Goal: Task Accomplishment & Management: Manage account settings

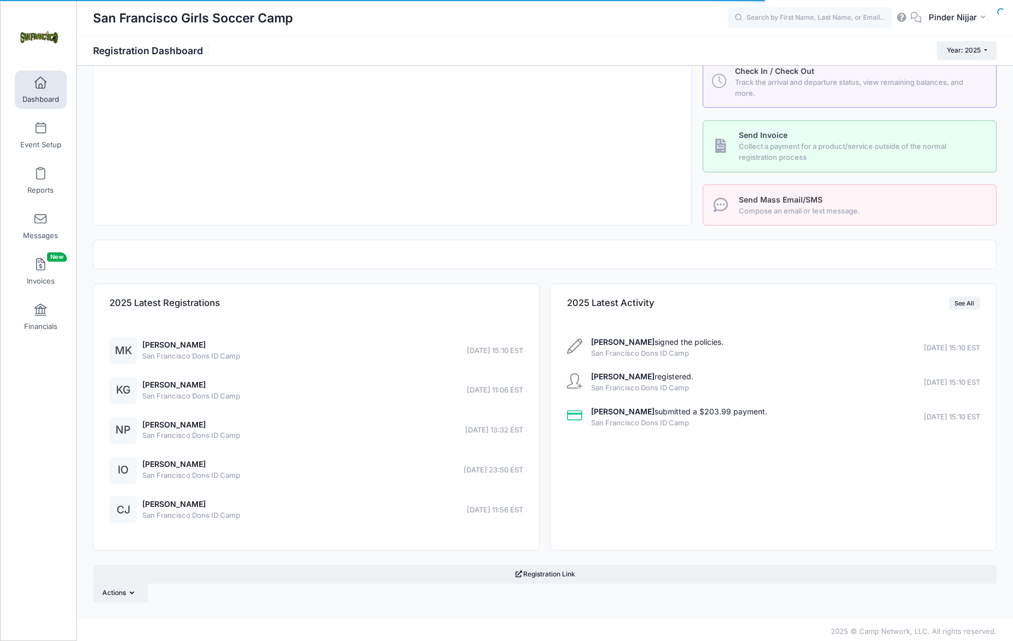
scroll to position [221, 0]
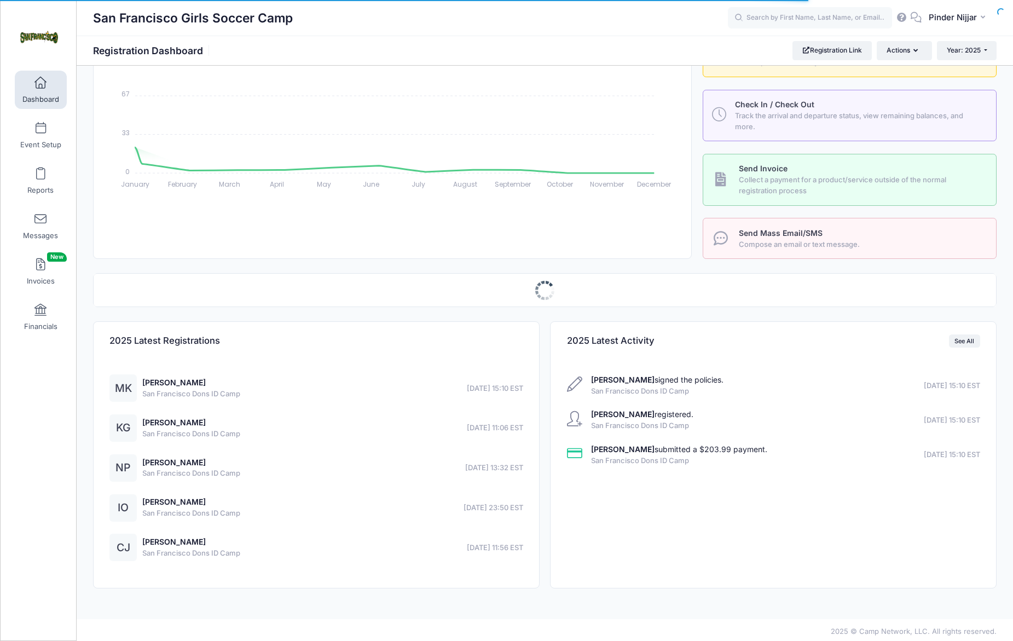
select select
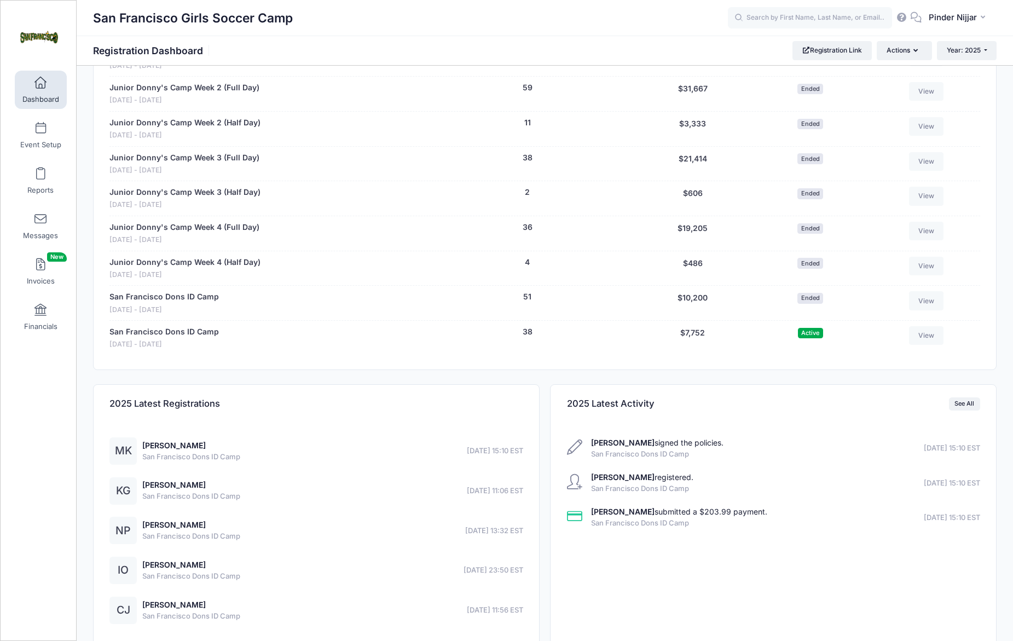
scroll to position [834, 0]
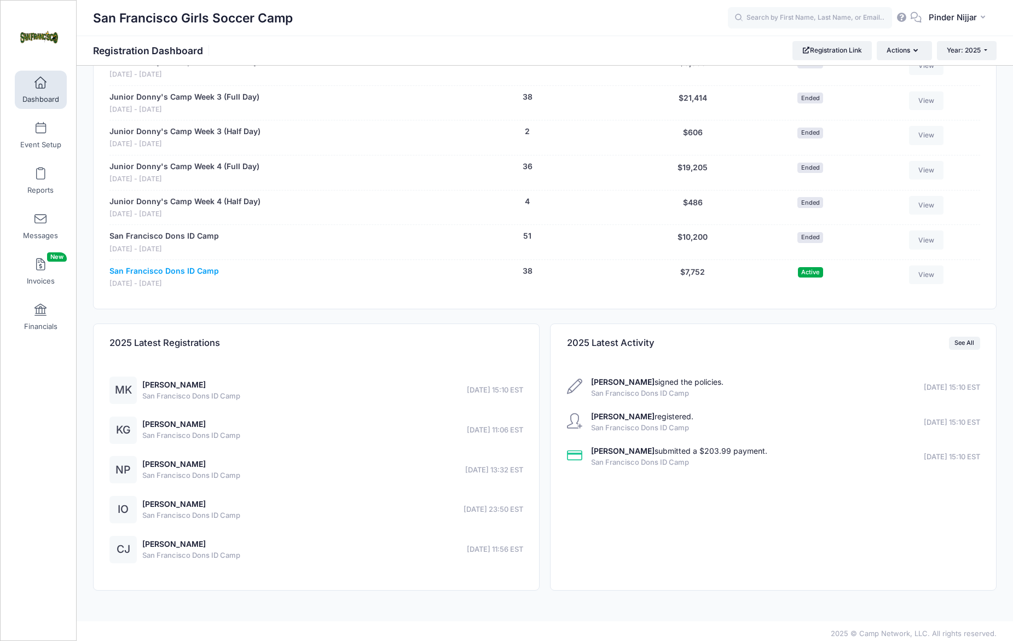
click at [174, 266] on link "San Francisco Dons ID Camp" at bounding box center [163, 271] width 109 height 11
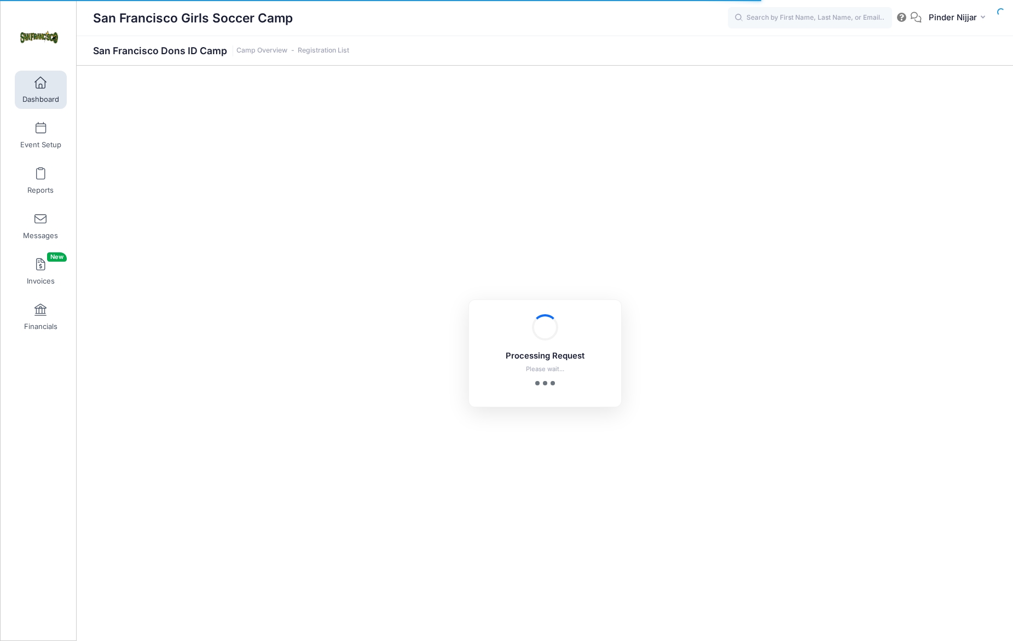
select select "10"
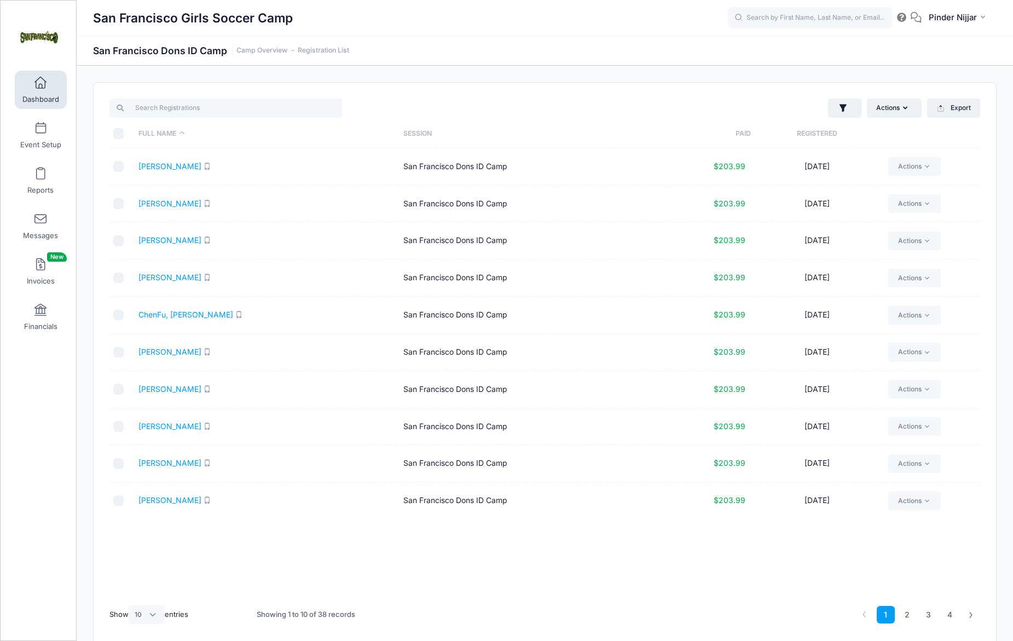
click at [818, 129] on th "Registered" at bounding box center [817, 133] width 132 height 29
click at [158, 164] on link "Kenny, Maya" at bounding box center [170, 166] width 63 height 9
click at [193, 204] on link "Guerrero, Kailani" at bounding box center [209, 203] width 141 height 9
click at [170, 242] on link "Perera, Naomi" at bounding box center [170, 239] width 63 height 9
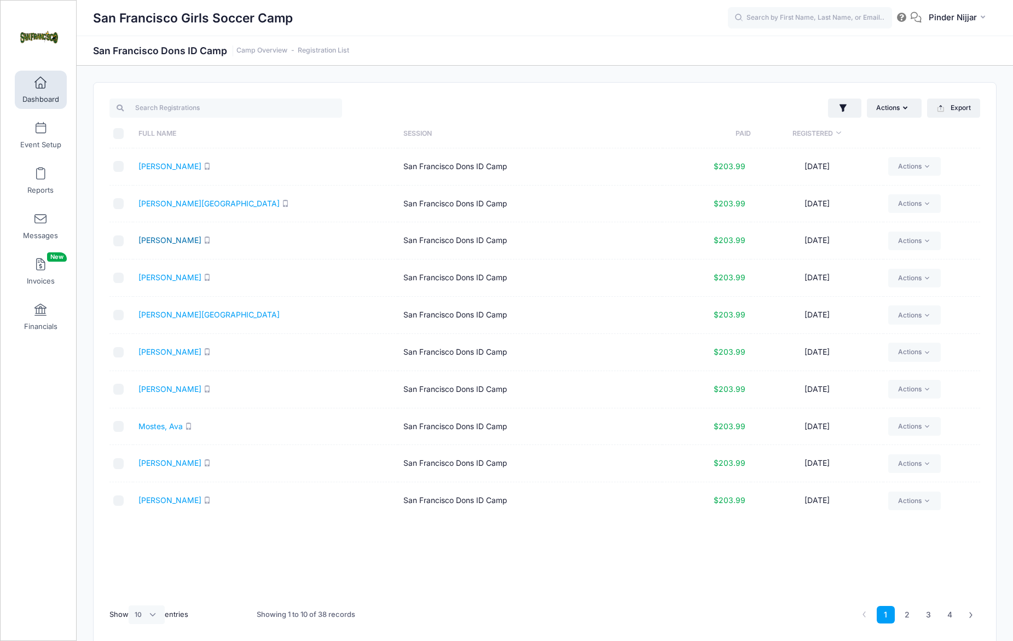
click at [161, 240] on link "Perera, Naomi" at bounding box center [170, 239] width 63 height 9
click at [44, 184] on link "Reports" at bounding box center [41, 181] width 52 height 38
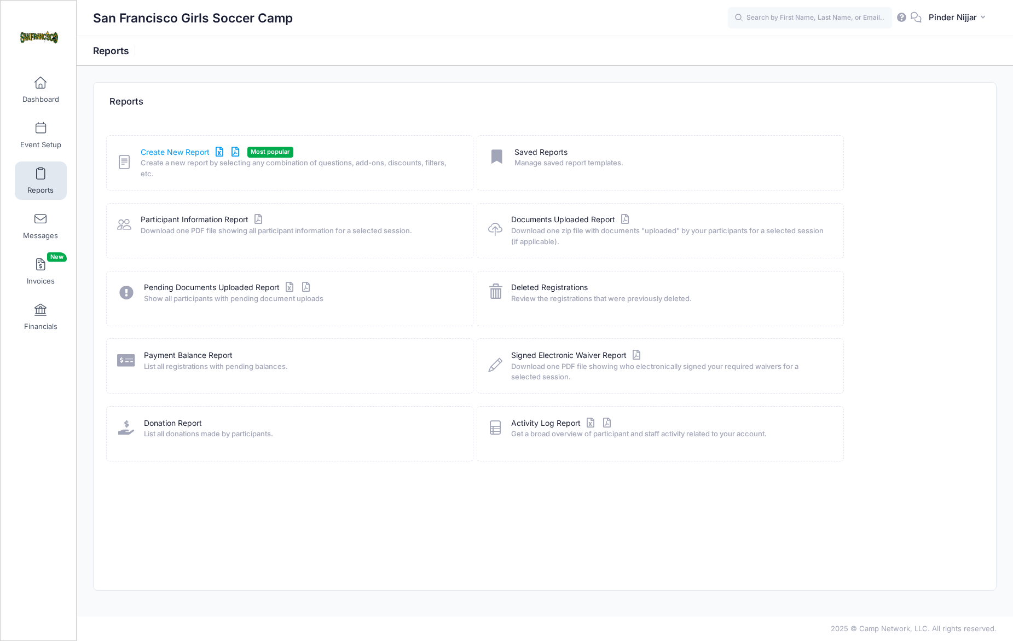
click at [161, 152] on link "Create New Report" at bounding box center [192, 152] width 102 height 11
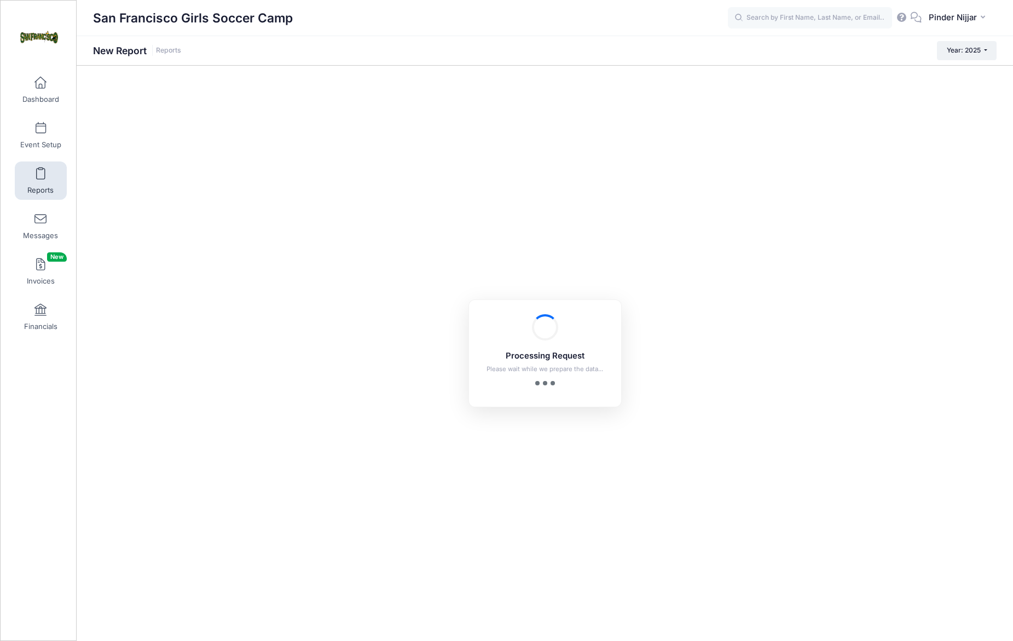
checkbox input "true"
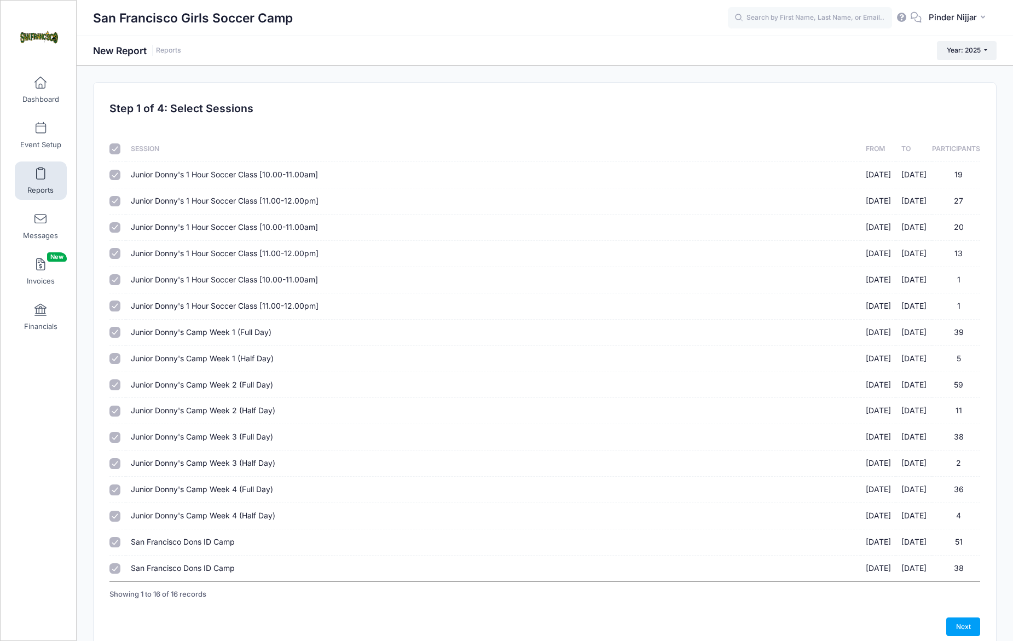
click at [117, 148] on input "checkbox" at bounding box center [114, 148] width 11 height 11
checkbox input "false"
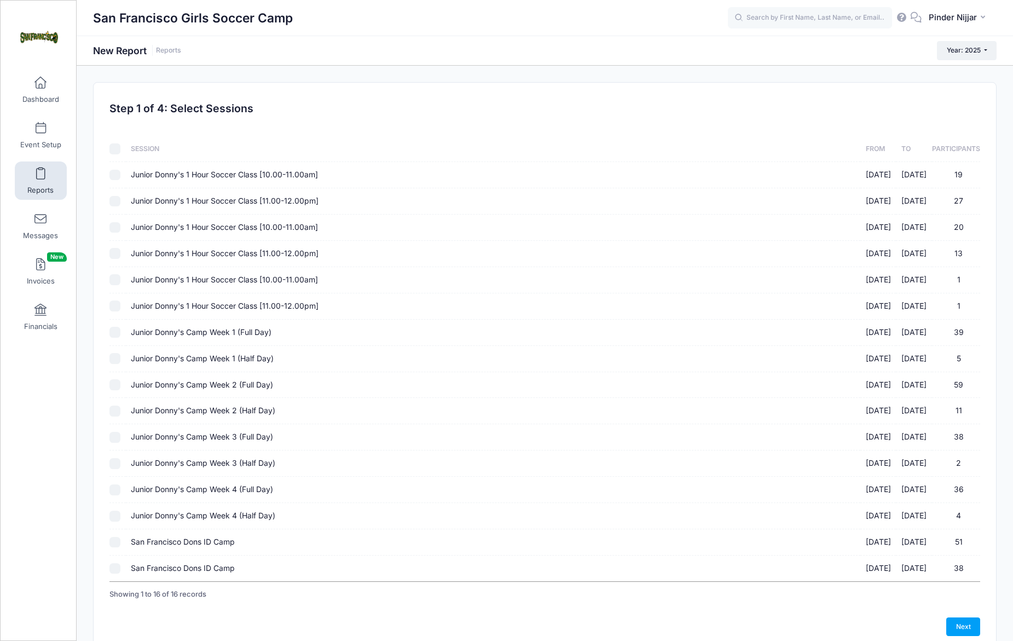
checkbox input "false"
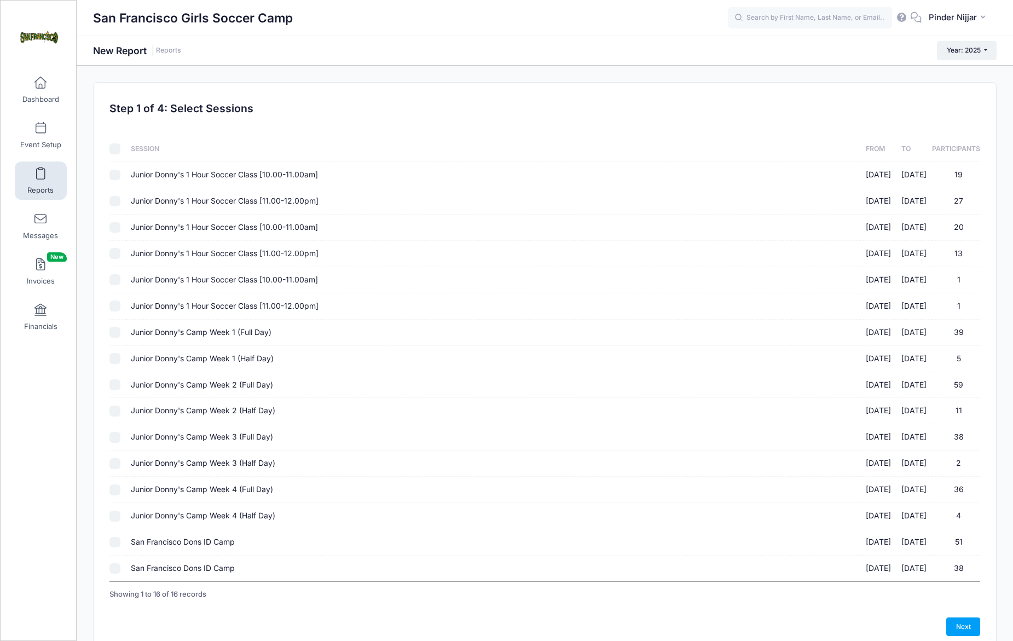
checkbox input "false"
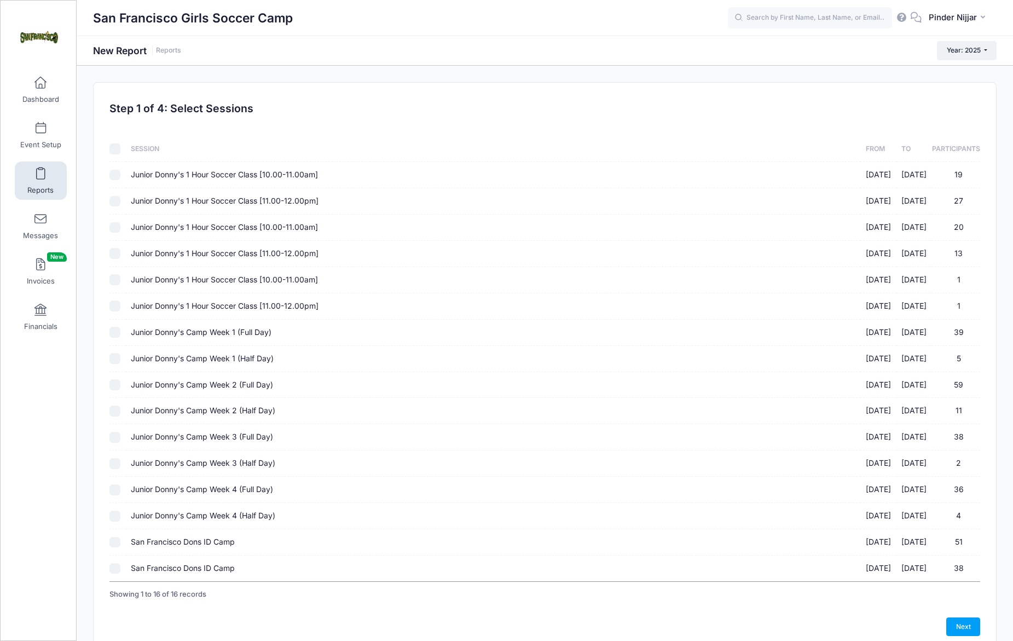
checkbox input "false"
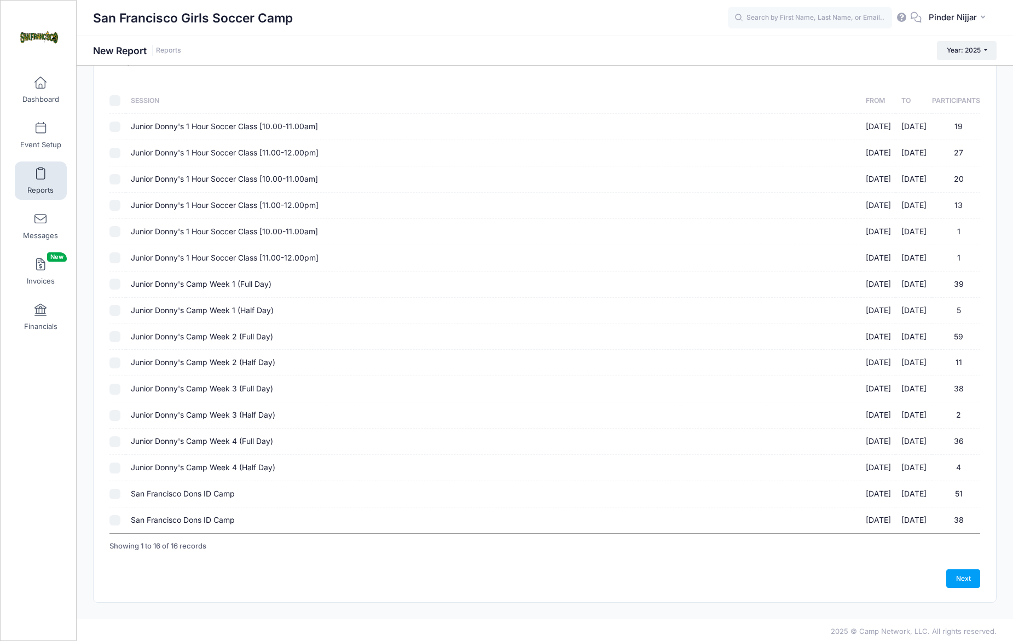
click at [115, 521] on input "San Francisco Dons ID Camp 10/18/2025 - 10/18/2025 38" at bounding box center [114, 520] width 11 height 11
checkbox input "true"
click at [963, 574] on link "Next" at bounding box center [964, 578] width 34 height 19
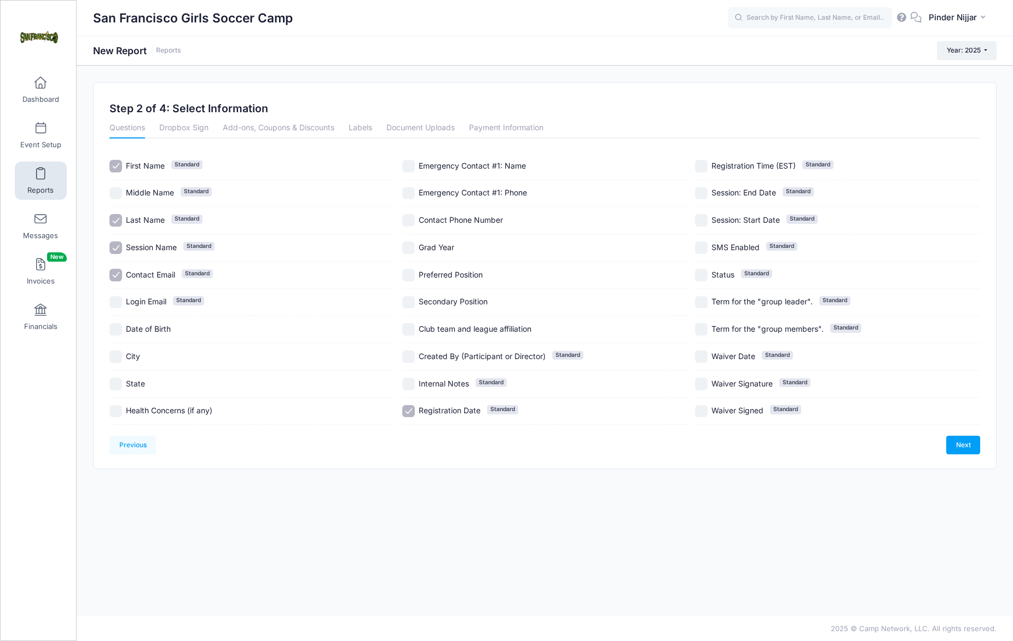
click at [412, 272] on input "Preferred Position" at bounding box center [408, 275] width 13 height 13
checkbox input "true"
click at [403, 297] on input "Secondary Position" at bounding box center [408, 302] width 13 height 13
checkbox input "true"
click at [959, 447] on link "Next" at bounding box center [964, 445] width 34 height 19
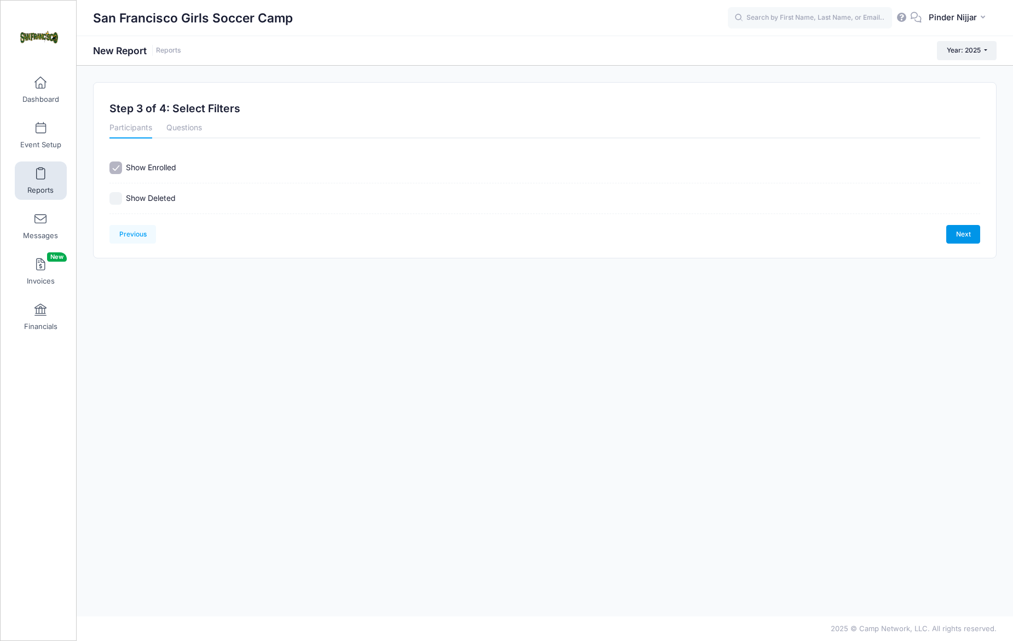
click at [955, 241] on link "Next" at bounding box center [964, 234] width 34 height 19
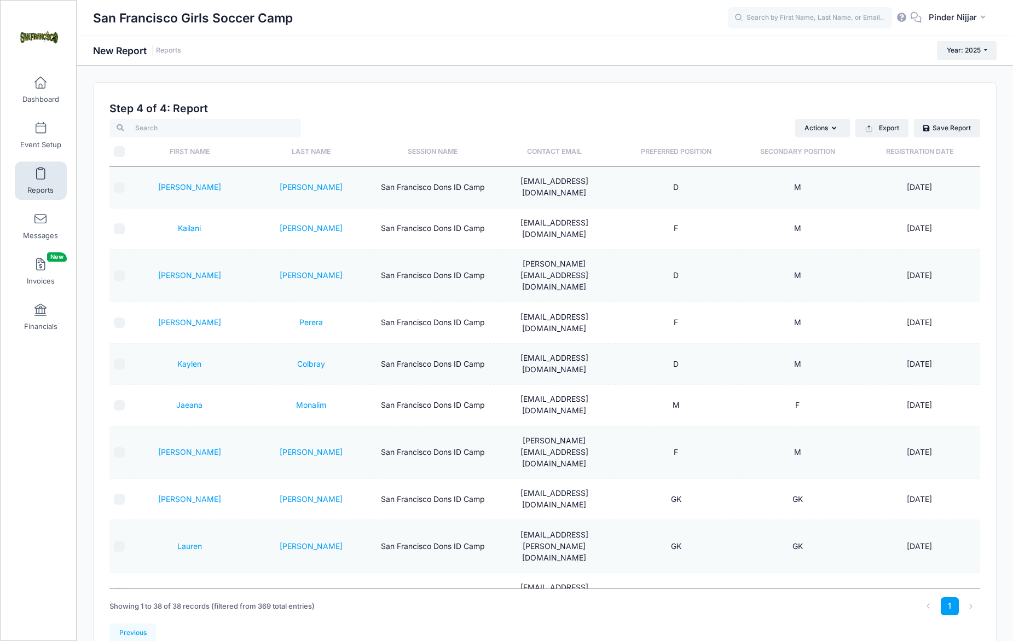
click at [698, 153] on th "Preferred Position" at bounding box center [676, 151] width 122 height 29
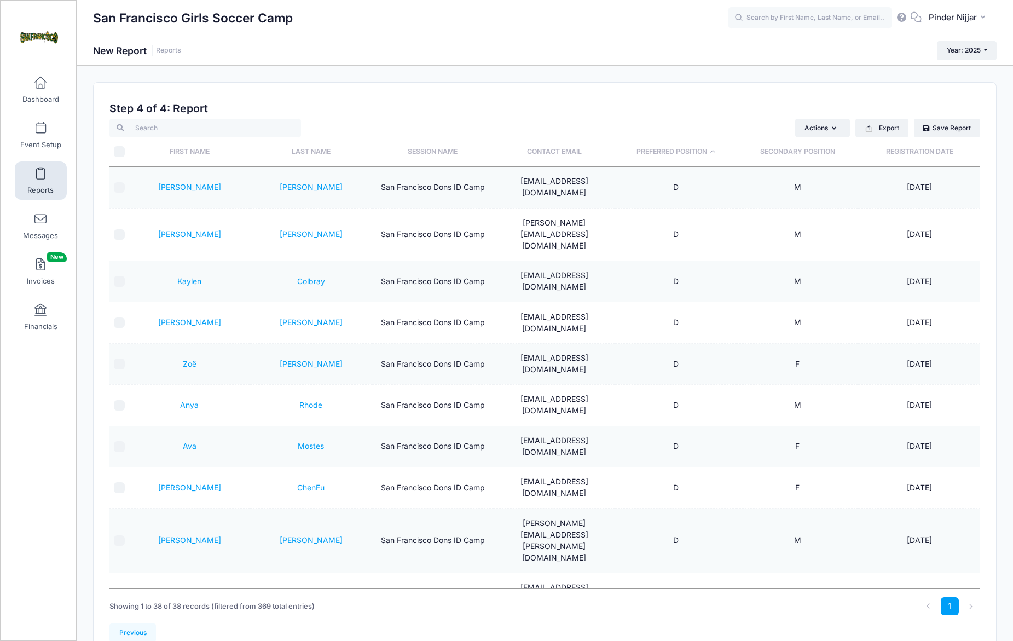
click at [698, 153] on th "Preferred Position" at bounding box center [676, 151] width 122 height 29
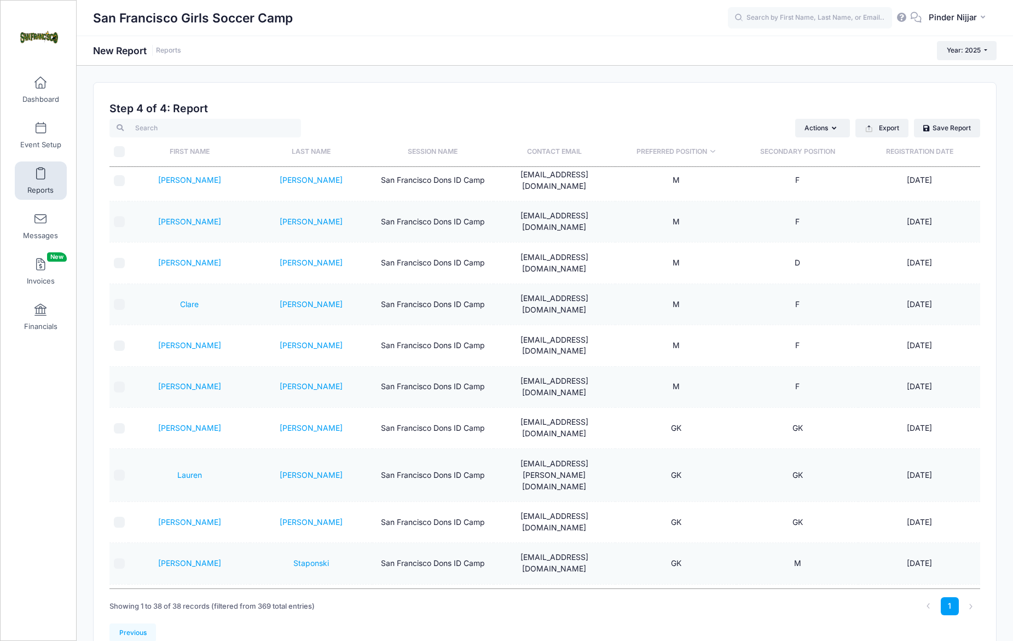
scroll to position [56, 0]
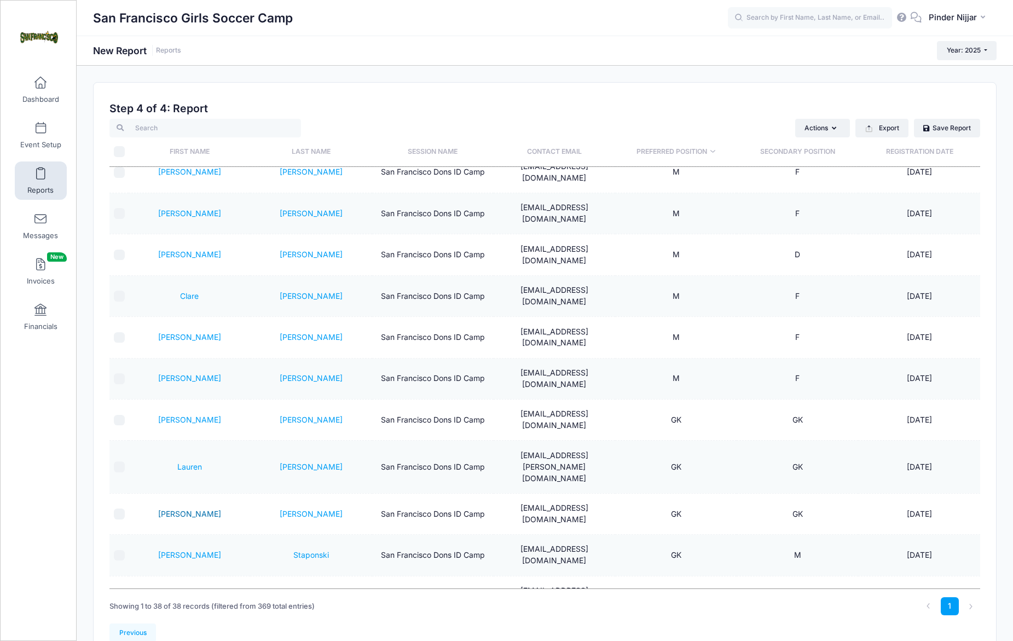
click at [190, 509] on link "Claire" at bounding box center [189, 513] width 63 height 9
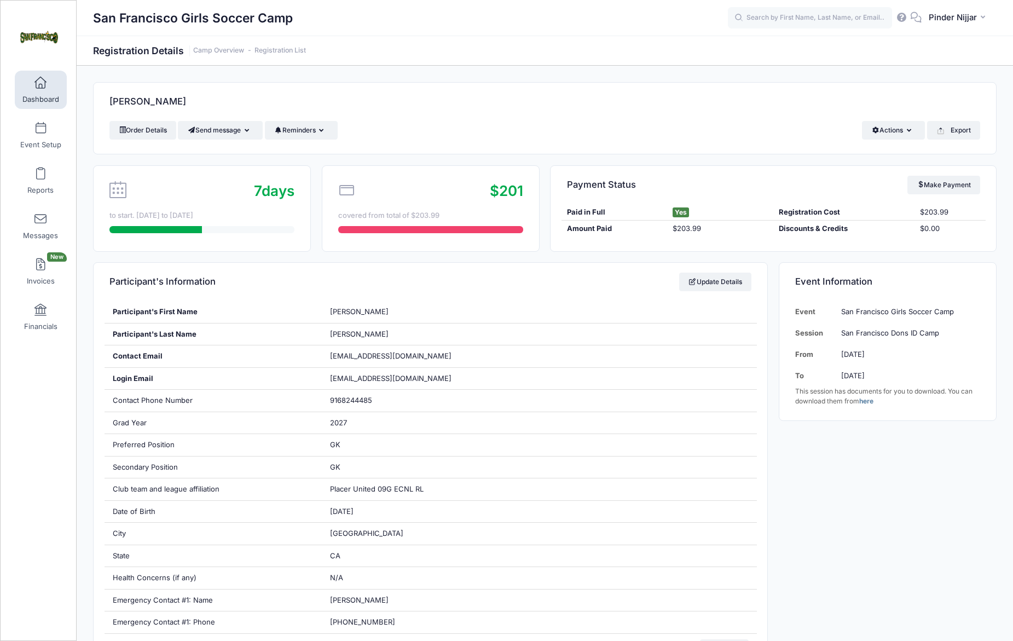
scroll to position [2, 0]
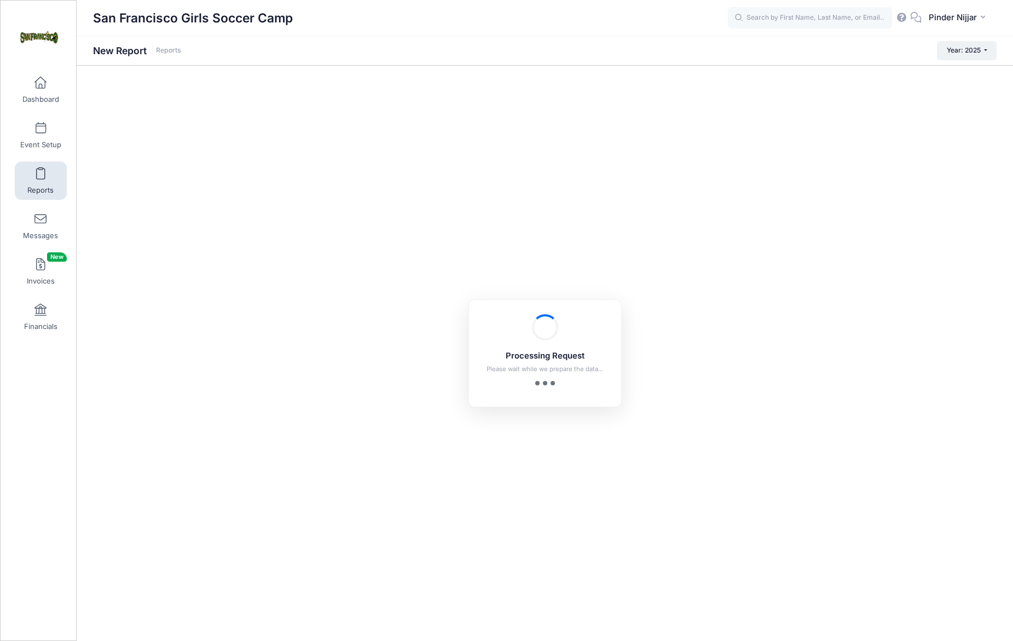
checkbox input "true"
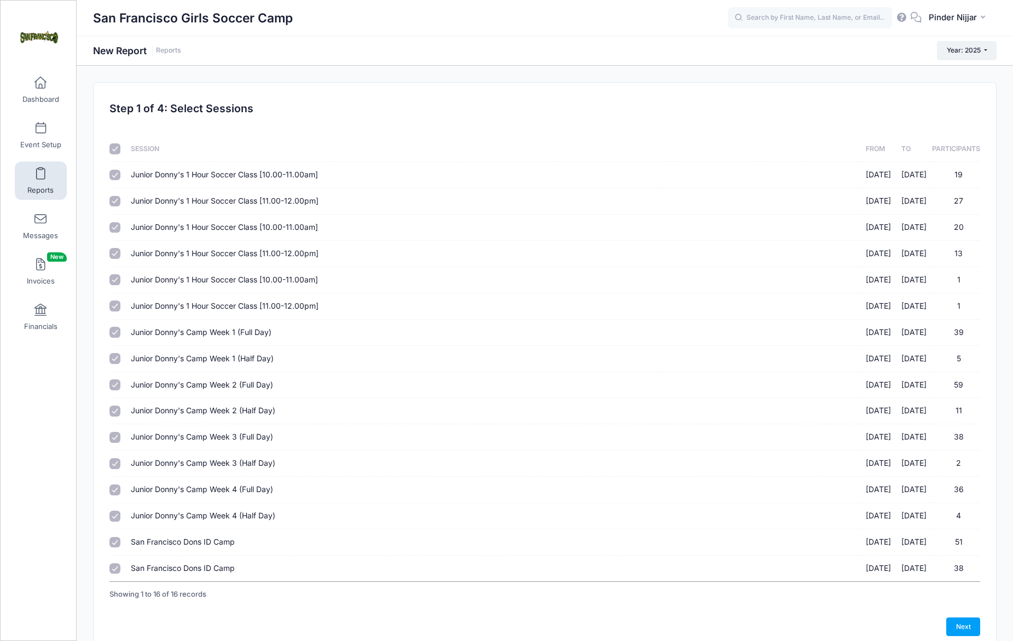
click at [112, 151] on input "checkbox" at bounding box center [114, 148] width 11 height 11
checkbox input "false"
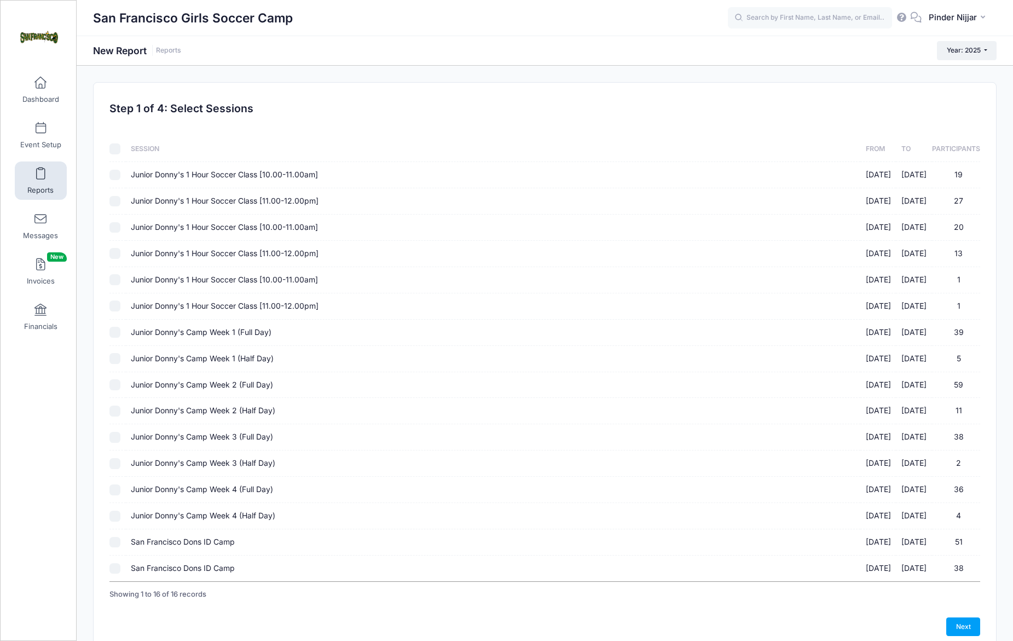
checkbox input "false"
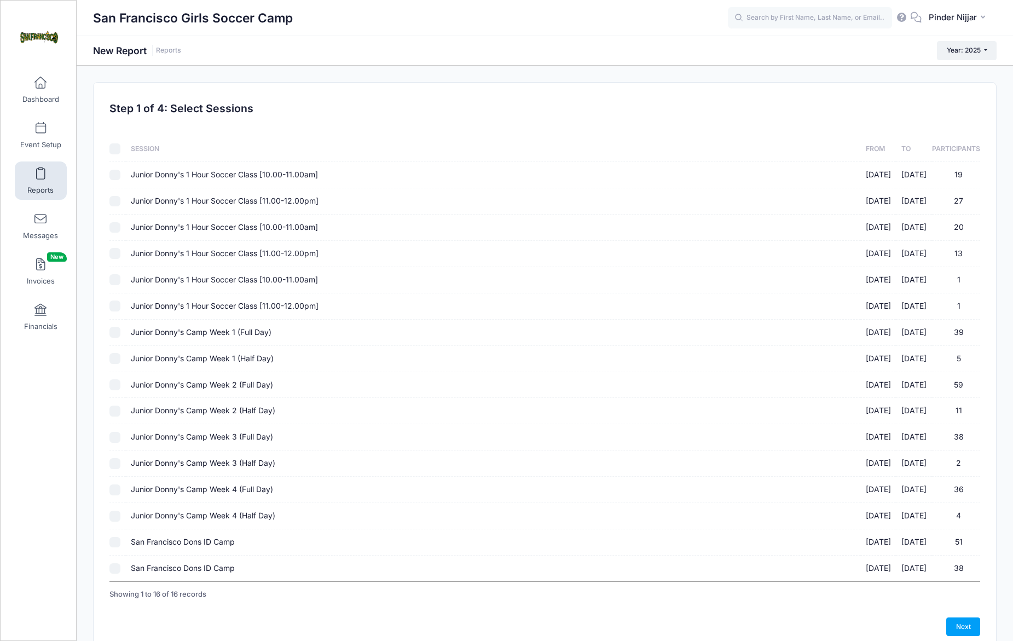
checkbox input "false"
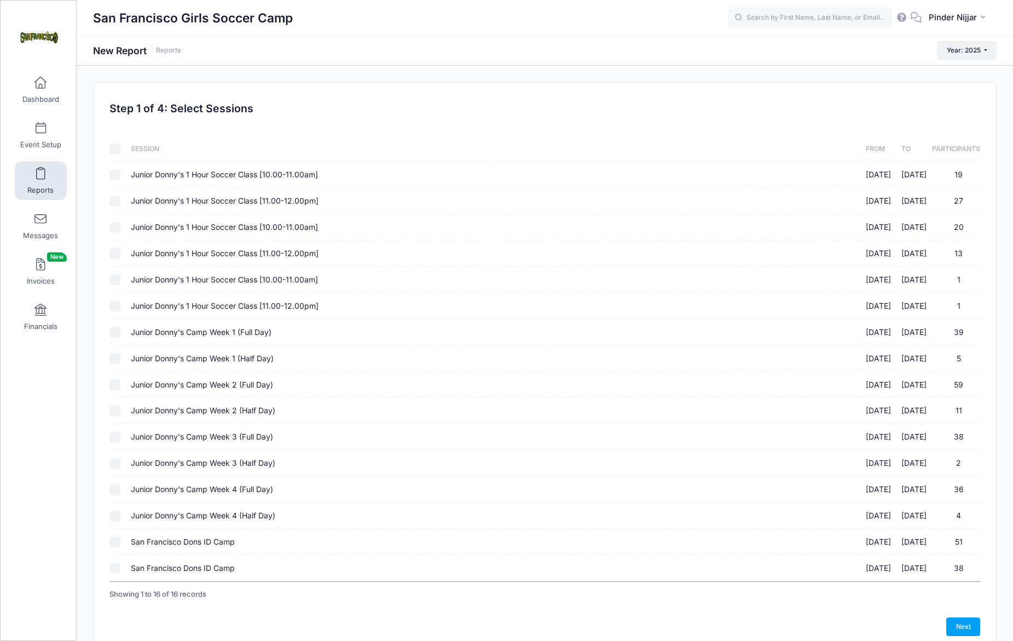
checkbox input "false"
click at [114, 567] on input "San Francisco Dons ID Camp 10/18/2025 - 10/18/2025 38" at bounding box center [114, 568] width 11 height 11
checkbox input "true"
click at [960, 620] on link "Next" at bounding box center [964, 627] width 34 height 19
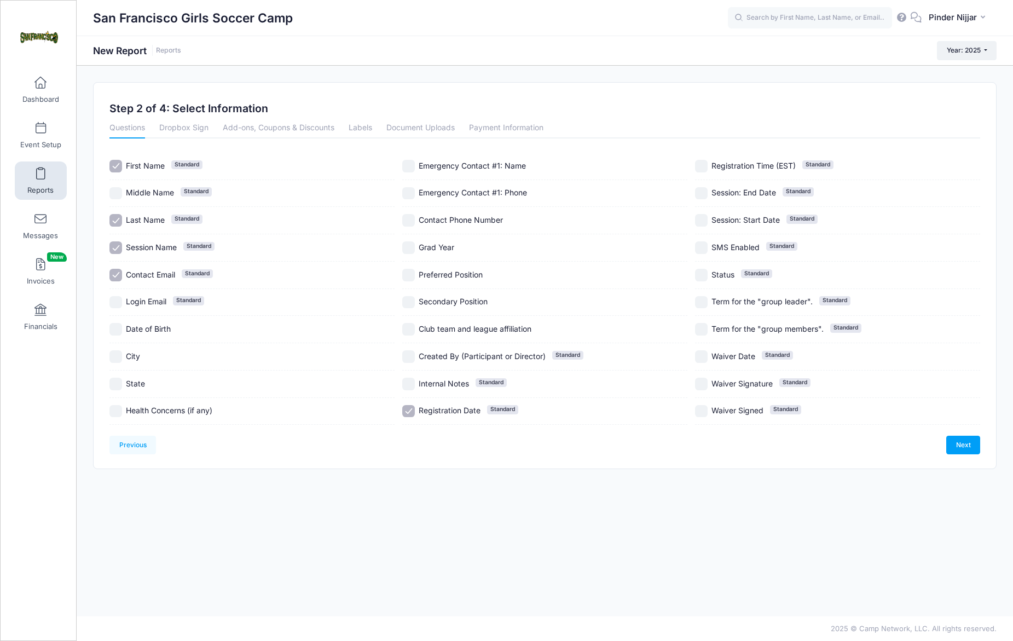
click at [412, 270] on input "Preferred Position" at bounding box center [408, 275] width 13 height 13
checkbox input "true"
click at [956, 447] on link "Next" at bounding box center [964, 445] width 34 height 19
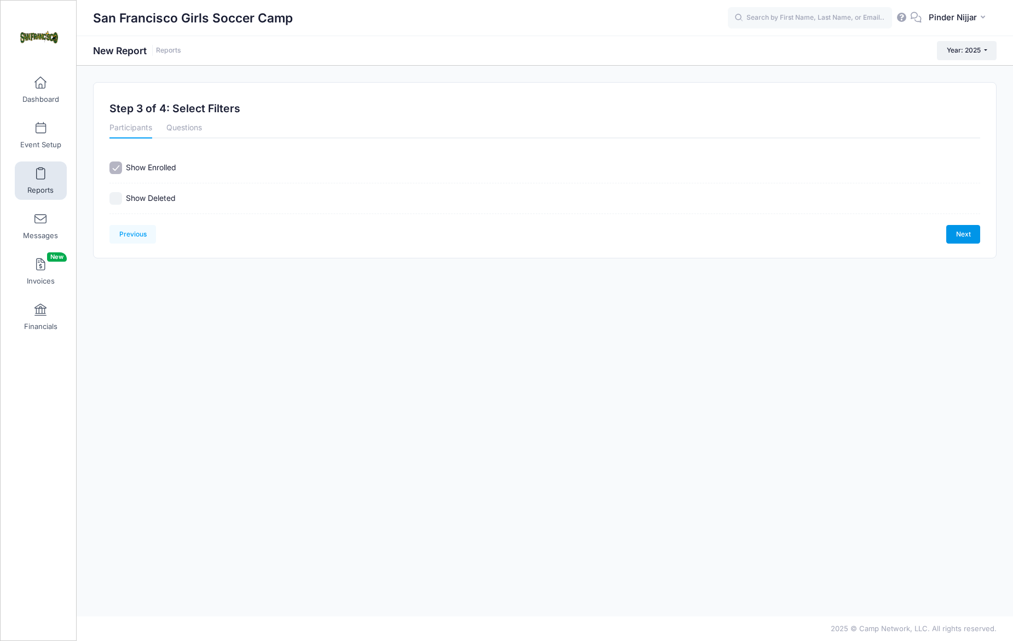
click at [974, 232] on link "Next" at bounding box center [964, 234] width 34 height 19
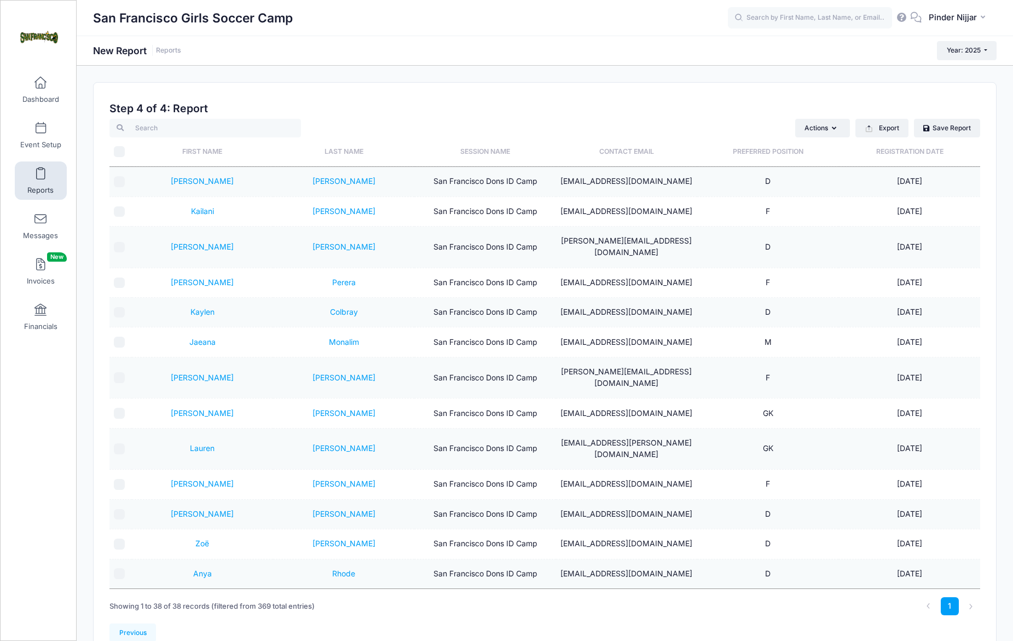
click at [754, 159] on th "Preferred Position" at bounding box center [767, 151] width 141 height 29
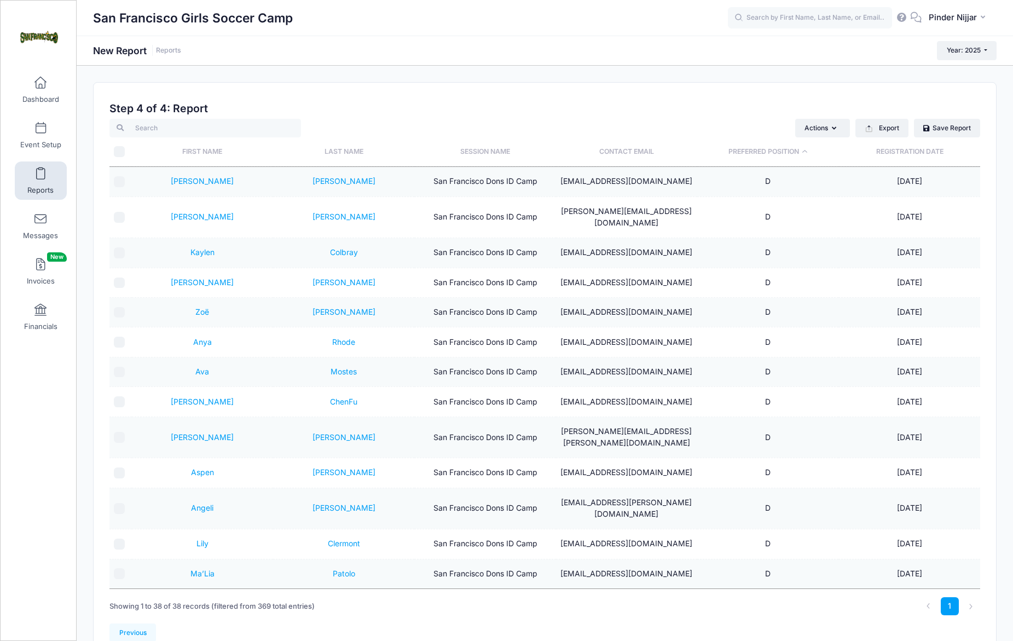
click at [754, 159] on th "Preferred Position" at bounding box center [767, 151] width 141 height 29
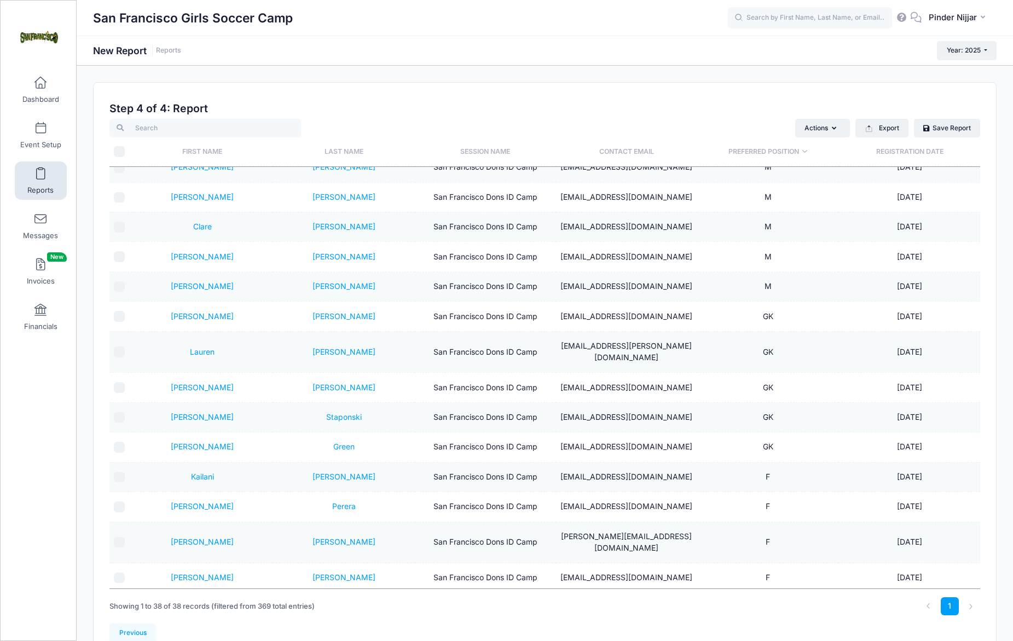
scroll to position [77, 0]
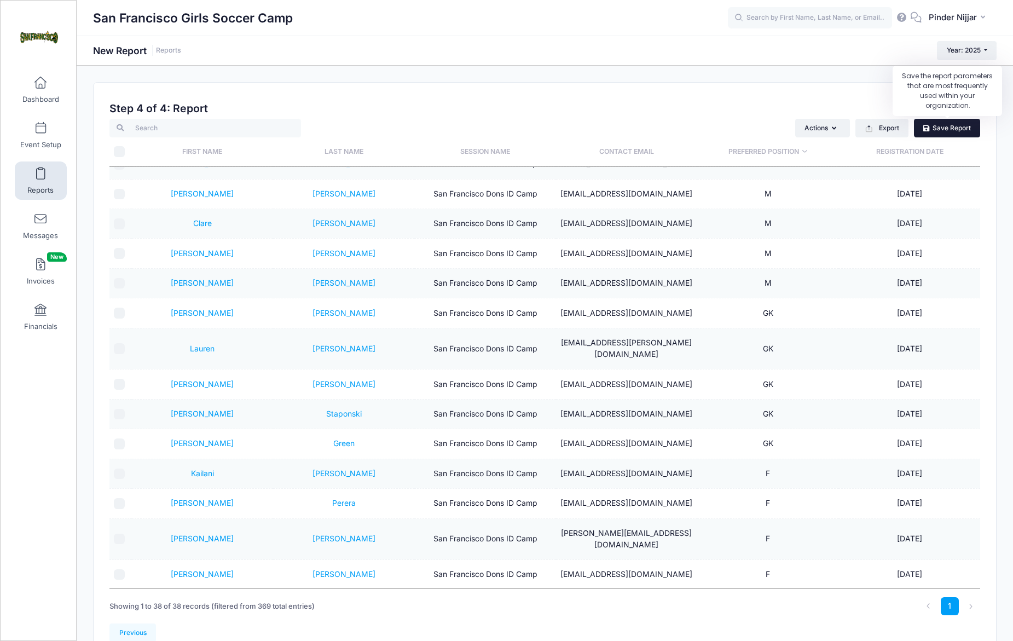
click at [957, 134] on link "Save Report" at bounding box center [947, 128] width 66 height 19
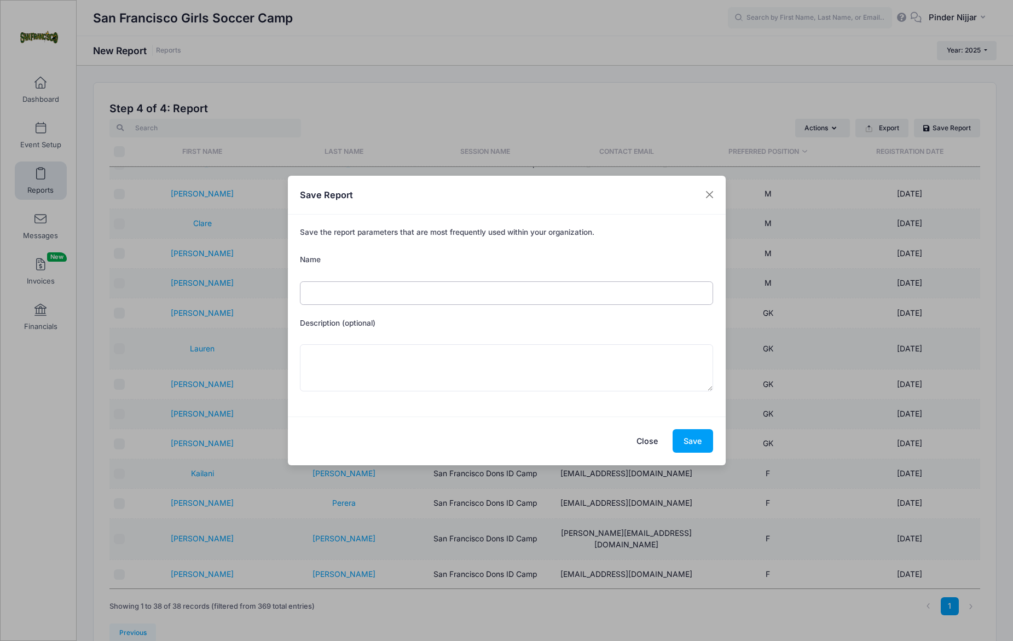
click at [512, 292] on input "Name" at bounding box center [506, 293] width 413 height 24
type input "Oct Camp"
click at [694, 442] on button "Save" at bounding box center [693, 441] width 41 height 24
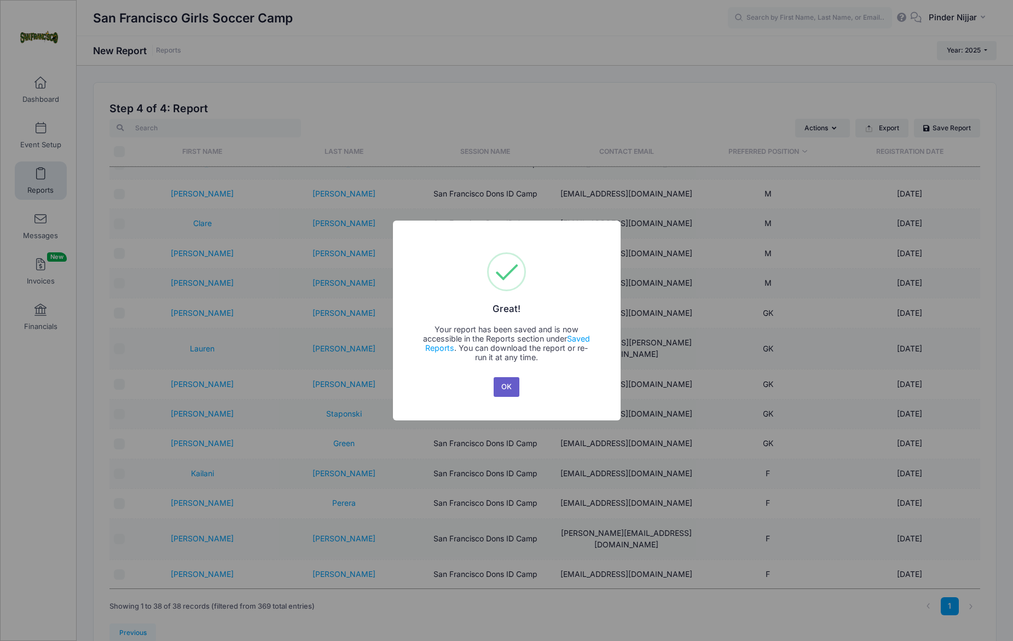
click at [509, 389] on button "OK" at bounding box center [507, 387] width 26 height 20
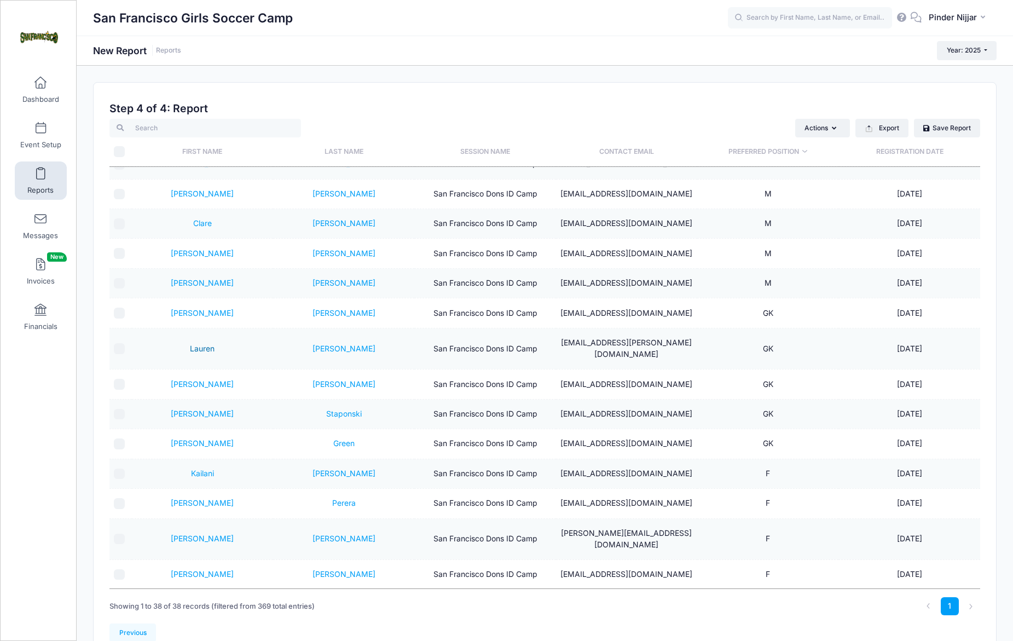
click at [202, 344] on link "Lauren" at bounding box center [202, 348] width 25 height 9
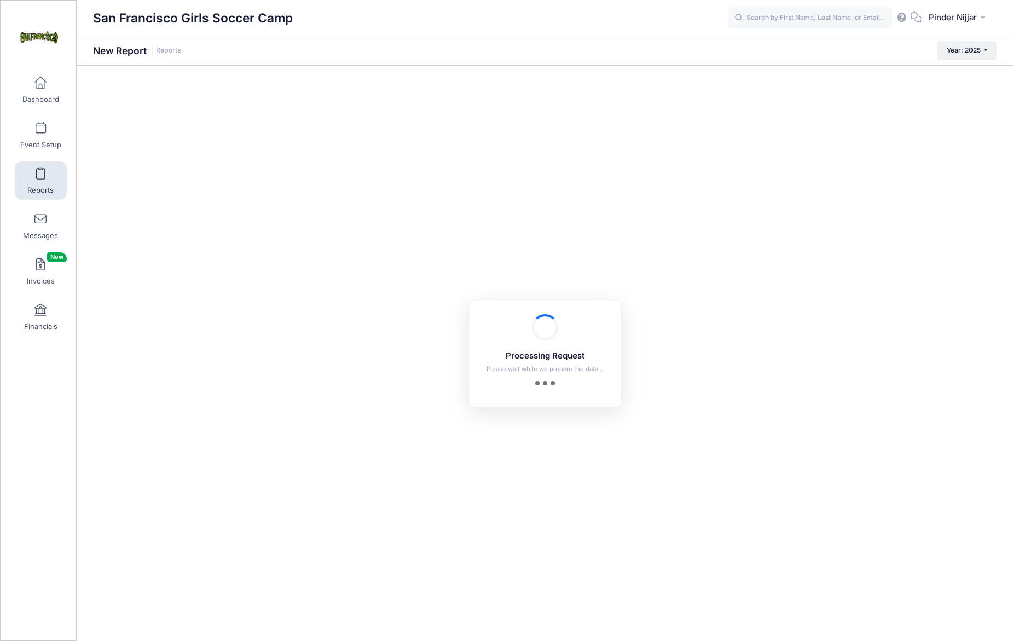
checkbox input "true"
click at [38, 180] on link "Reports" at bounding box center [41, 181] width 52 height 38
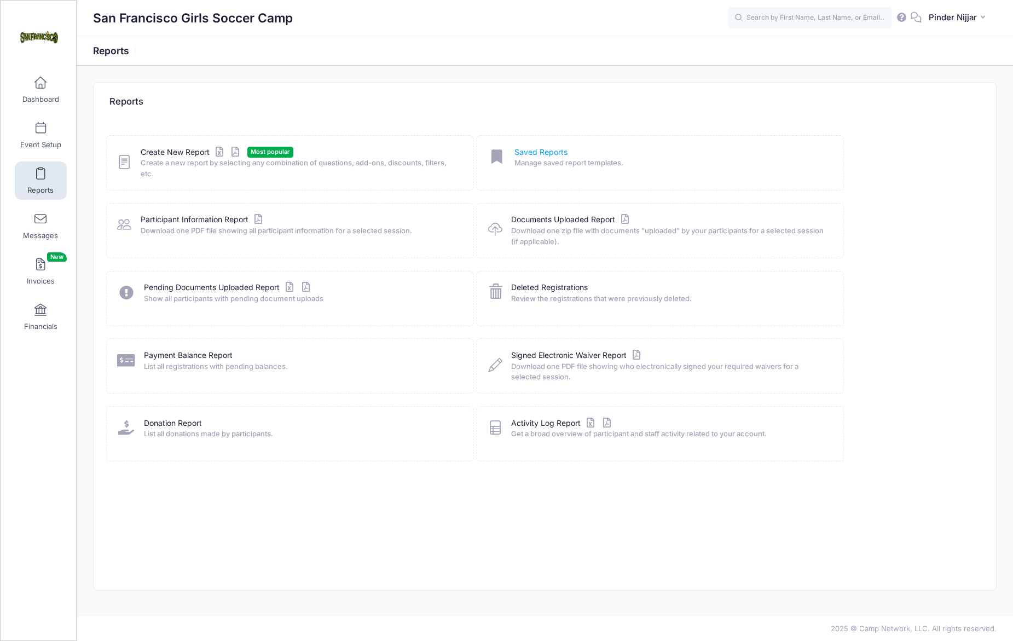
click at [534, 151] on link "Saved Reports" at bounding box center [541, 152] width 53 height 11
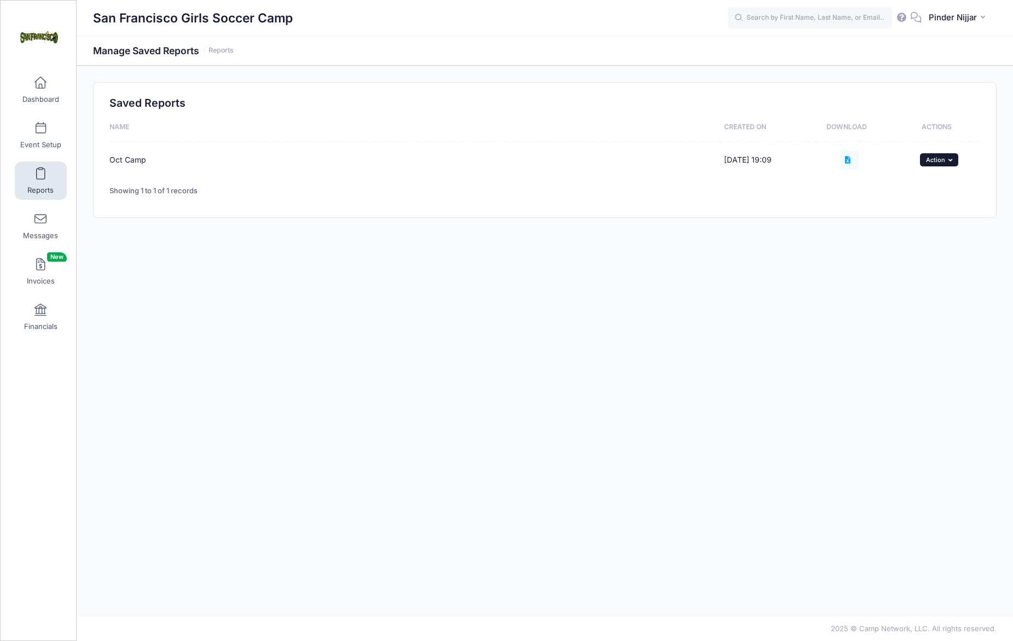
click at [951, 161] on icon "button" at bounding box center [952, 160] width 7 height 6
click at [752, 216] on div "Saved Reports Name Created On Download Actions Oct Camp 10/10/2025 19:09 ... Ac…" at bounding box center [545, 150] width 903 height 135
click at [943, 160] on span "Action" at bounding box center [935, 160] width 19 height 8
click at [786, 223] on div "Saved Reports Name Created On Download Actions Oct Camp 10/10/2025 19:09 ... Ac…" at bounding box center [545, 341] width 937 height 518
click at [129, 155] on div "Oct Camp" at bounding box center [411, 159] width 604 height 11
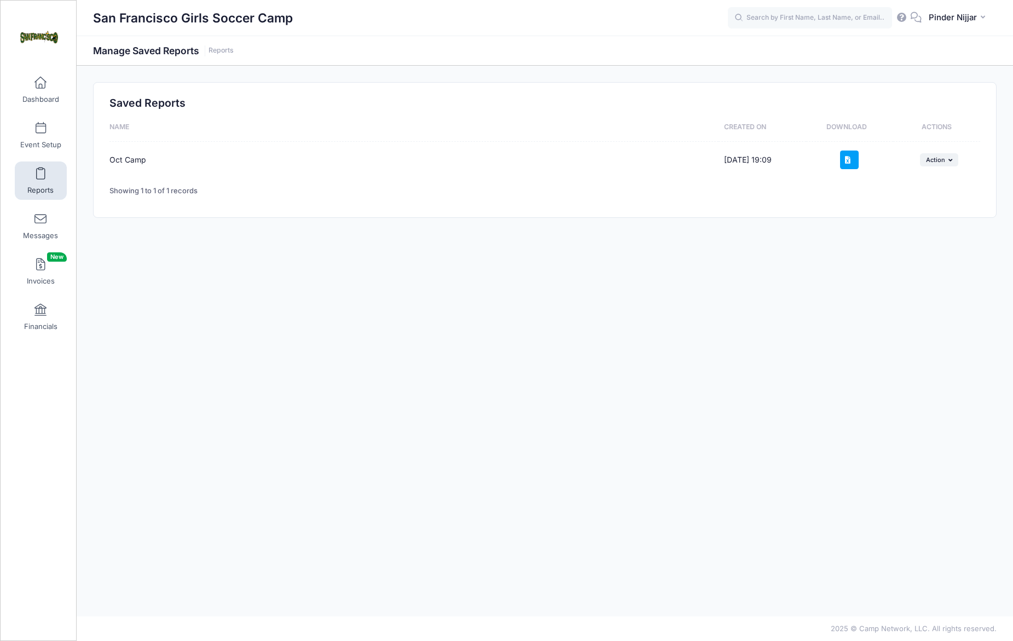
click at [850, 158] on icon at bounding box center [849, 160] width 9 height 7
click at [940, 158] on span "Action" at bounding box center [935, 160] width 19 height 8
click at [913, 248] on link "Delete" at bounding box center [925, 258] width 58 height 21
click at [35, 181] on link "Reports" at bounding box center [41, 181] width 52 height 38
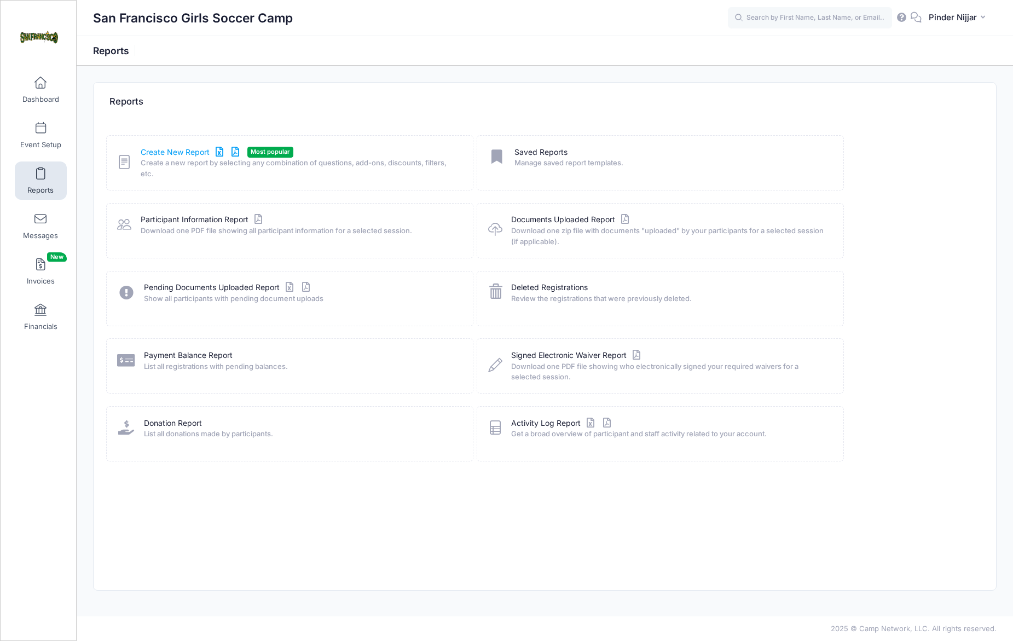
click at [189, 149] on link "Create New Report" at bounding box center [192, 152] width 102 height 11
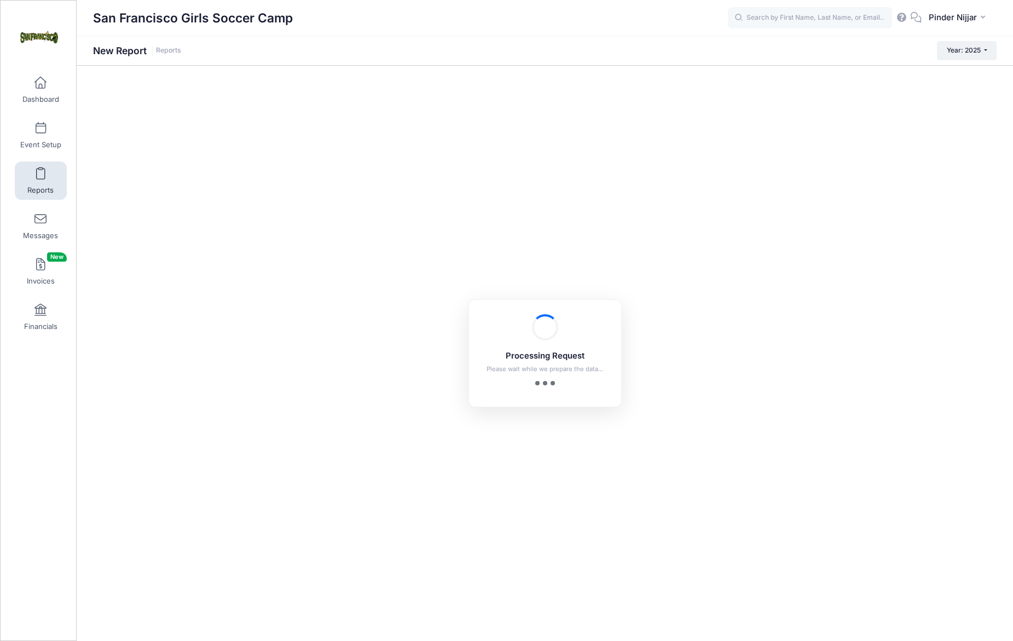
checkbox input "true"
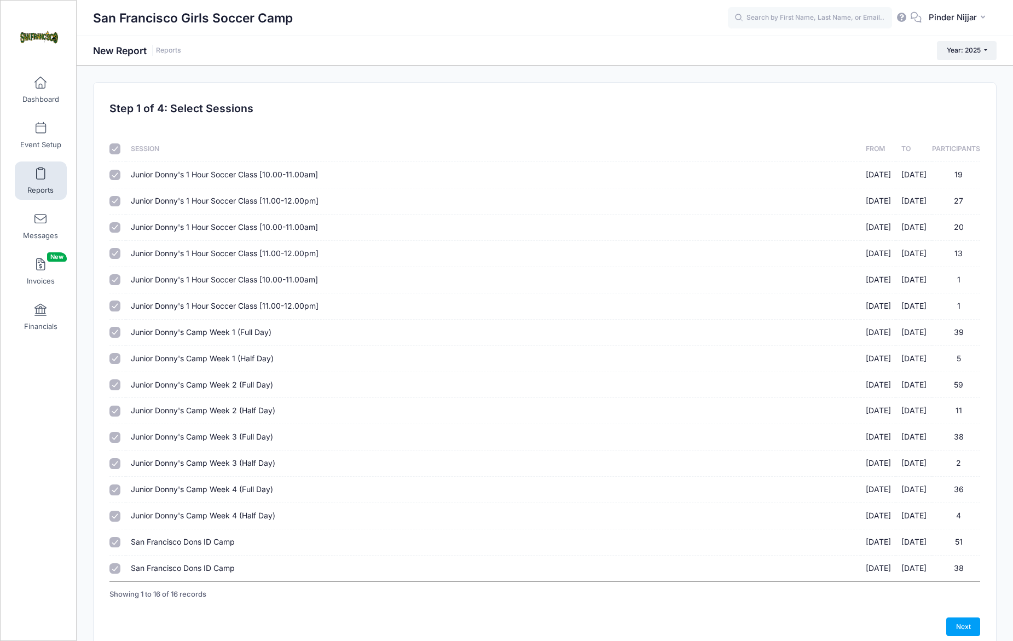
click at [117, 148] on input "checkbox" at bounding box center [114, 148] width 11 height 11
checkbox input "false"
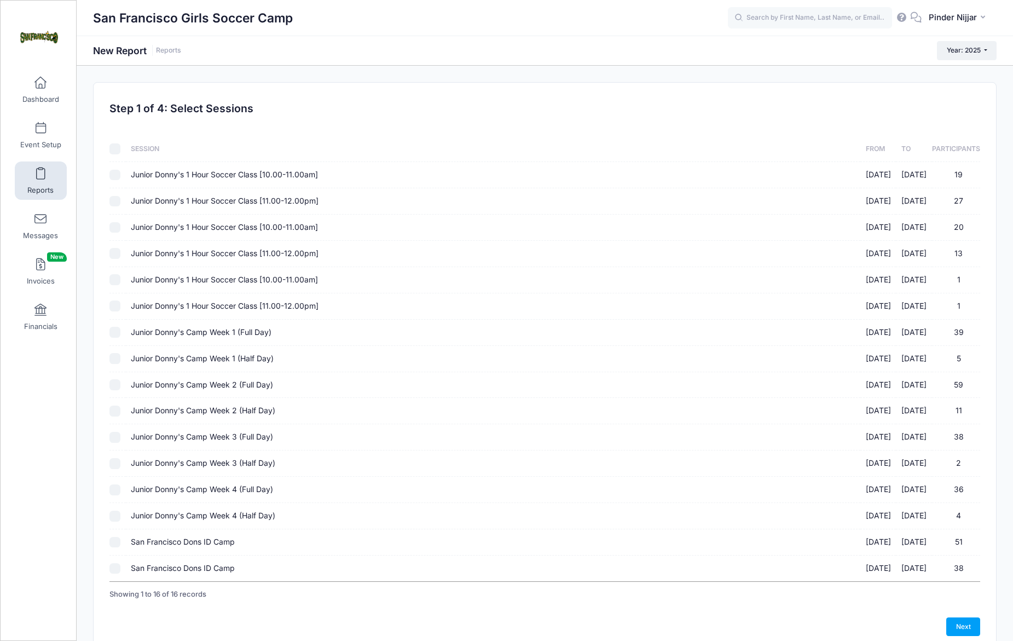
checkbox input "false"
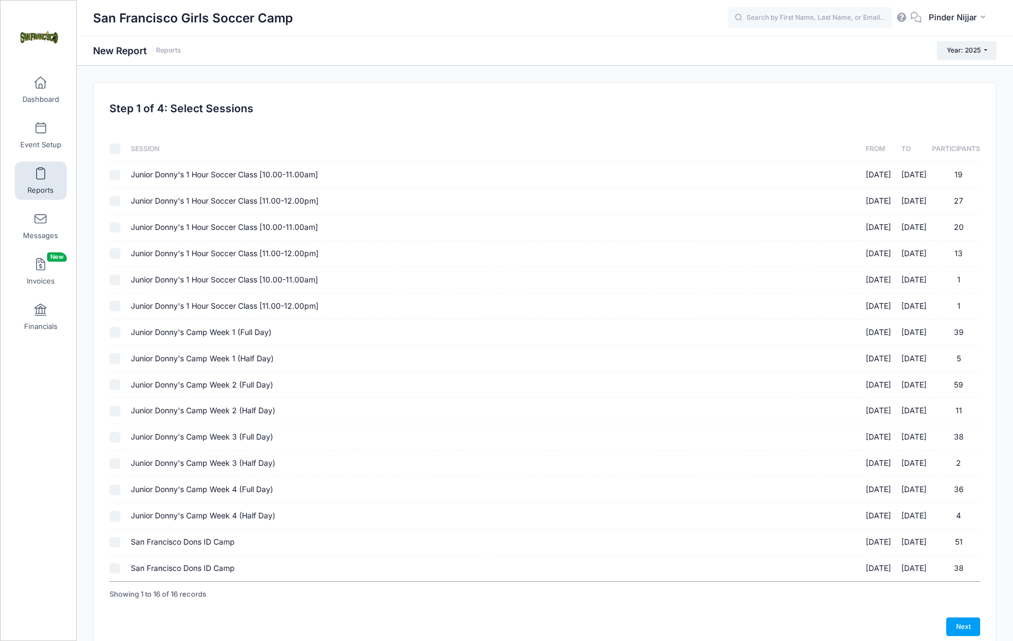
checkbox input "false"
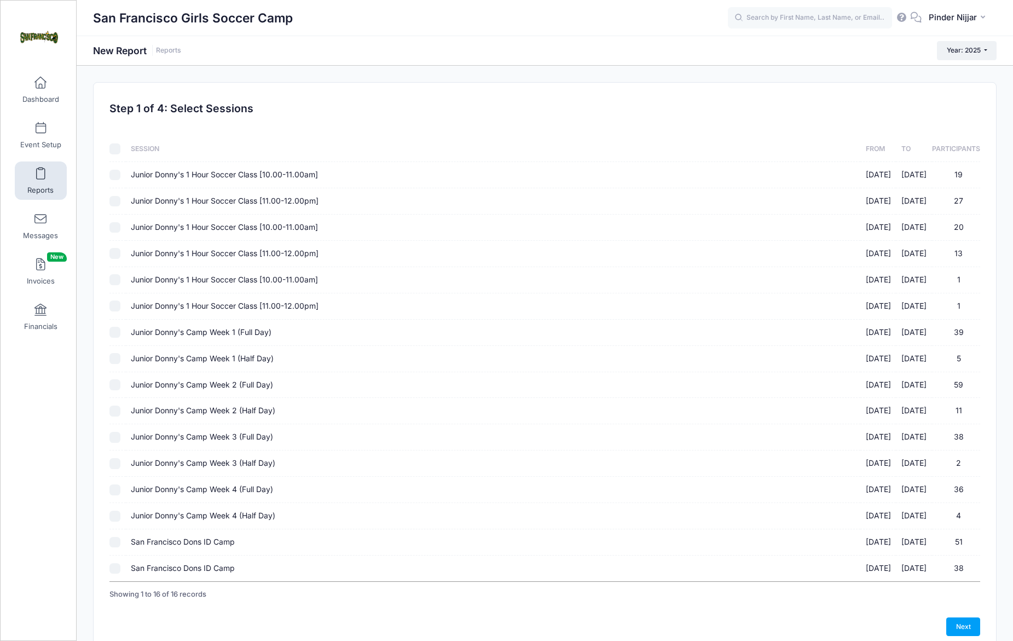
checkbox input "false"
click at [113, 569] on input "San Francisco Dons ID Camp 10/18/2025 - 10/18/2025 38" at bounding box center [114, 568] width 11 height 11
checkbox input "true"
click at [956, 624] on link "Next" at bounding box center [964, 627] width 34 height 19
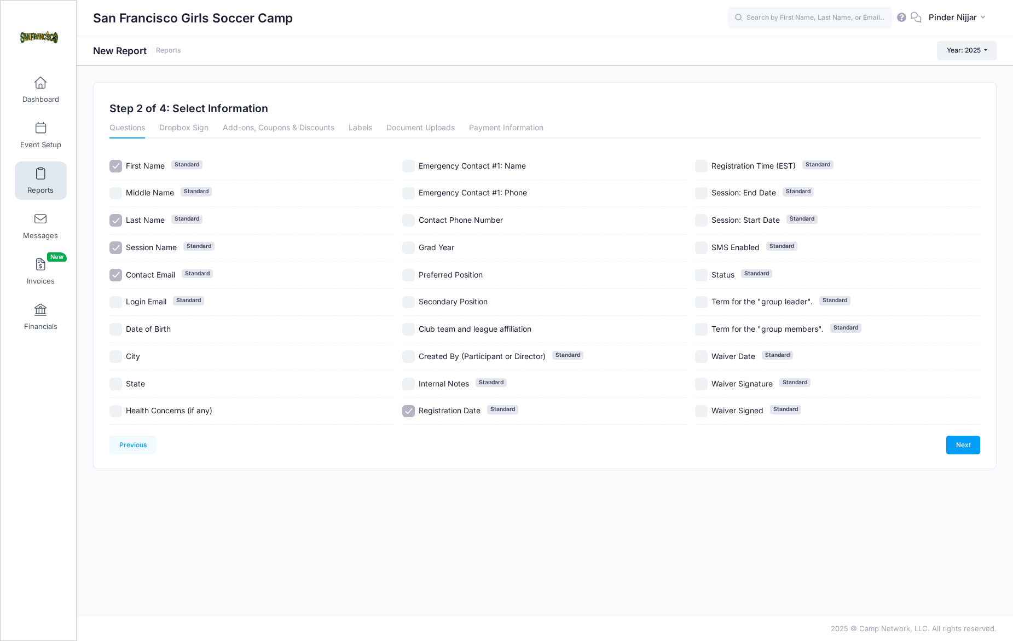
click at [411, 267] on div "Preferred Position" at bounding box center [544, 275] width 285 height 27
checkbox input "true"
click at [441, 329] on span "Club team and league affiliation" at bounding box center [475, 328] width 113 height 9
checkbox input "true"
click at [968, 445] on link "Next" at bounding box center [964, 445] width 34 height 19
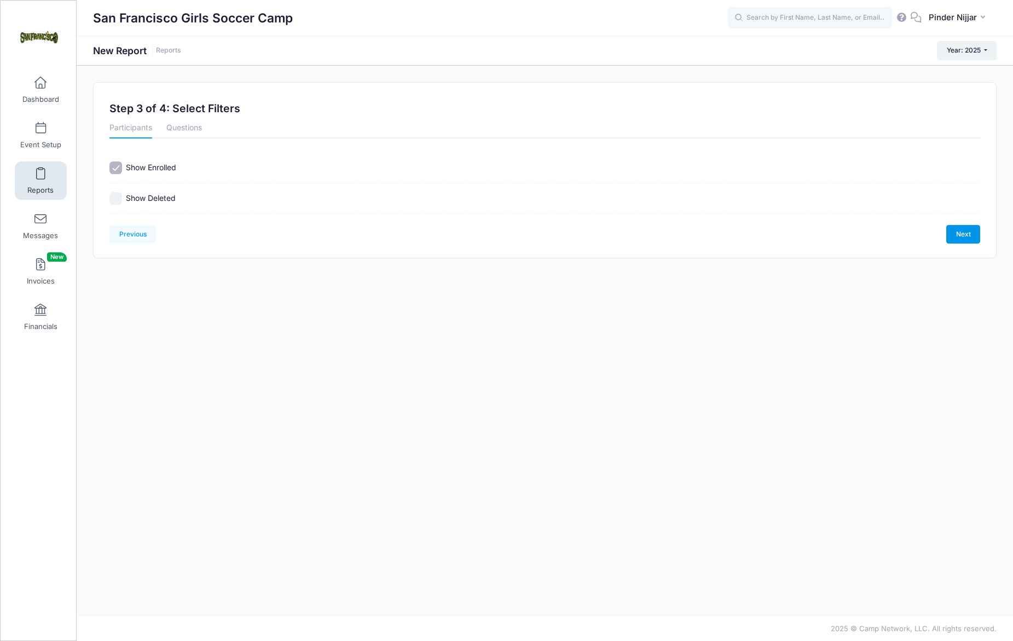
click at [956, 231] on link "Next" at bounding box center [964, 234] width 34 height 19
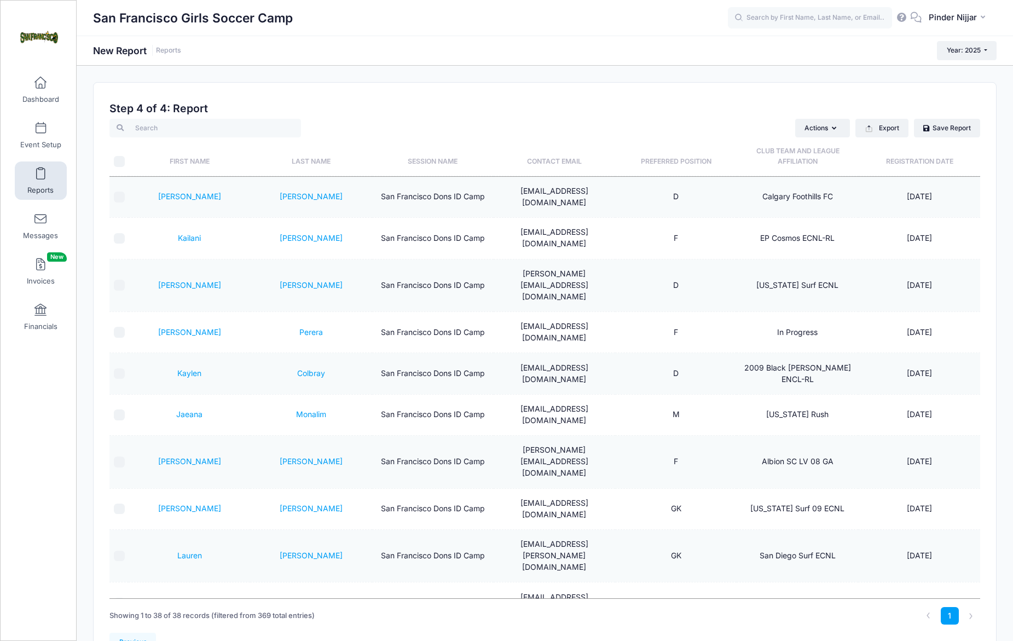
scroll to position [59, 0]
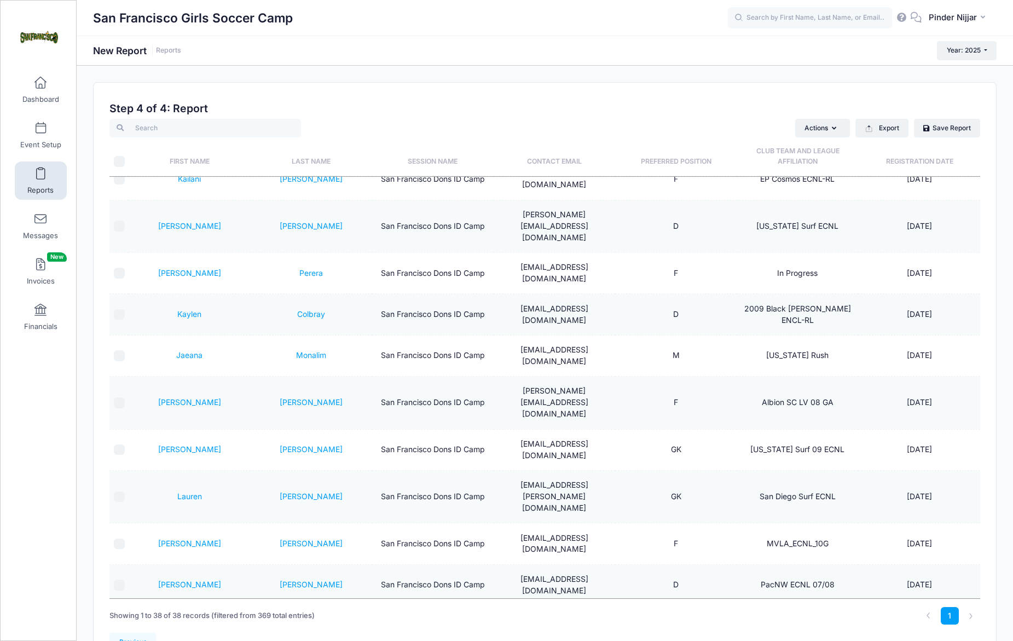
click at [663, 162] on th "Preferred Position" at bounding box center [676, 156] width 122 height 39
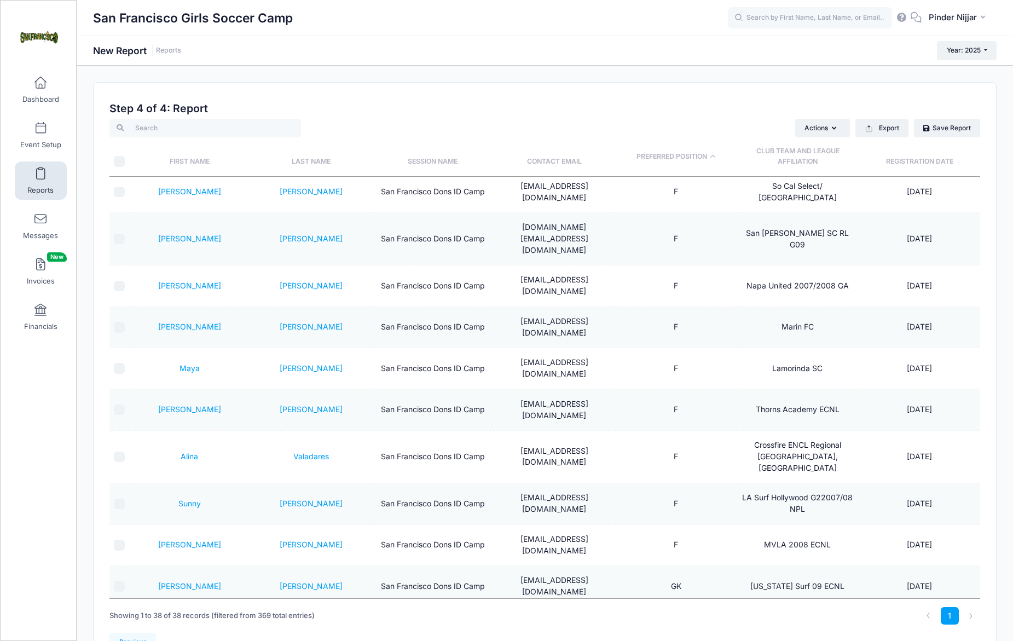
scroll to position [765, 0]
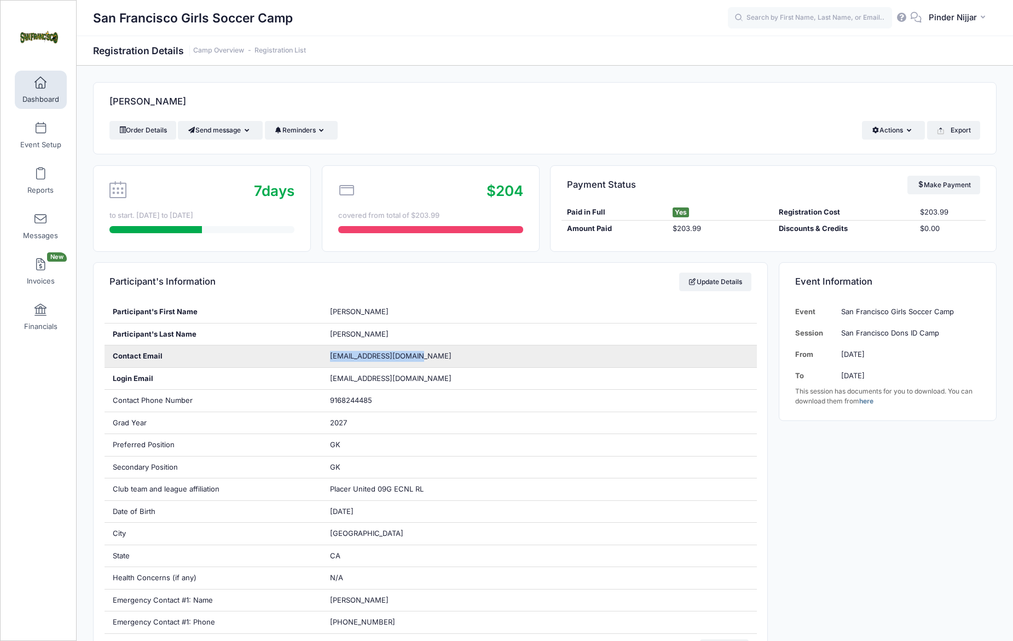
drag, startPoint x: 330, startPoint y: 356, endPoint x: 431, endPoint y: 356, distance: 101.3
click at [431, 356] on div "[EMAIL_ADDRESS][DOMAIN_NAME]" at bounding box center [539, 356] width 435 height 22
copy span "[EMAIL_ADDRESS][DOMAIN_NAME]"
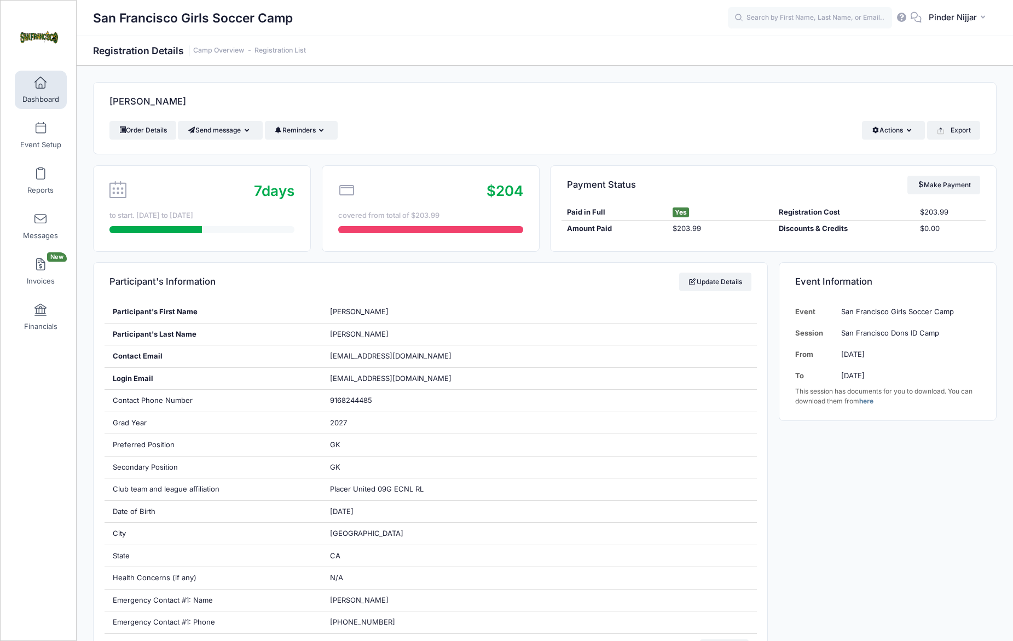
click at [552, 195] on div "Payment Status Make Payment" at bounding box center [774, 185] width 446 height 38
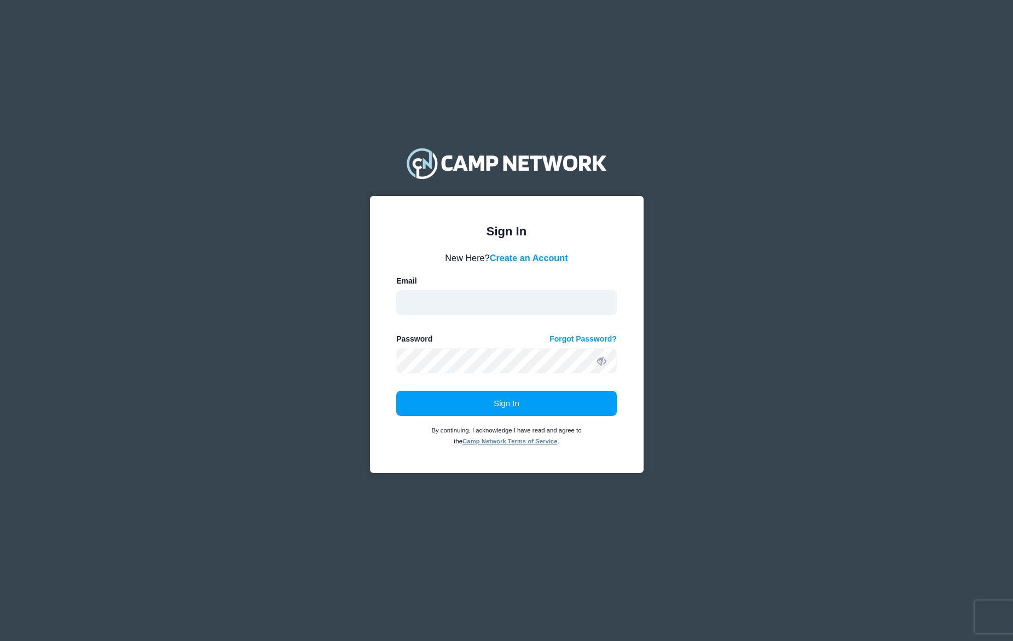
click at [435, 305] on input "email" at bounding box center [506, 302] width 221 height 25
type input "pnijjar@usfca.edu"
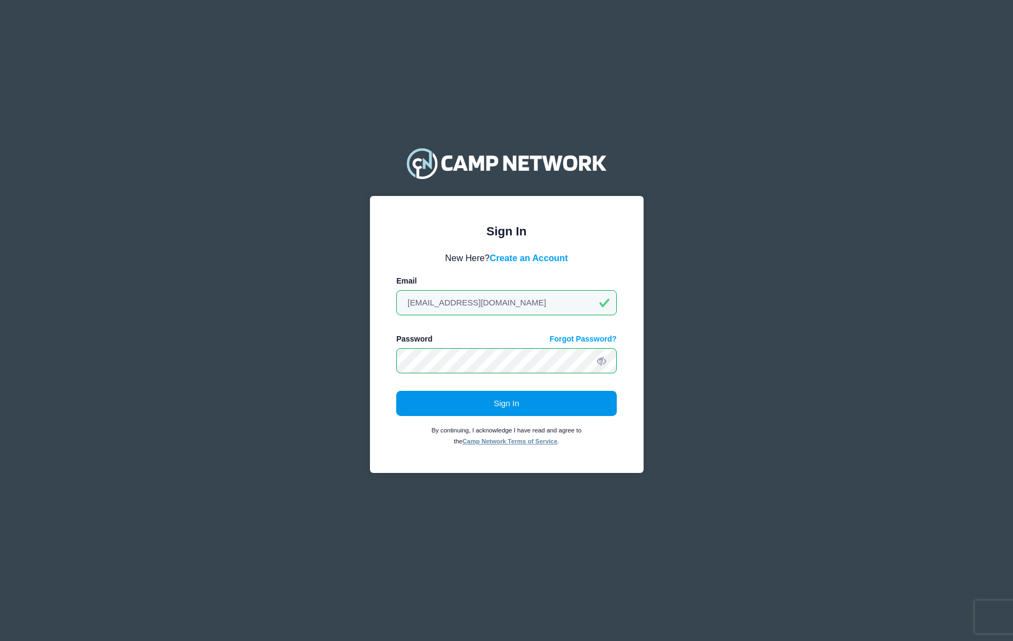
click at [551, 410] on button "Sign In" at bounding box center [506, 403] width 221 height 25
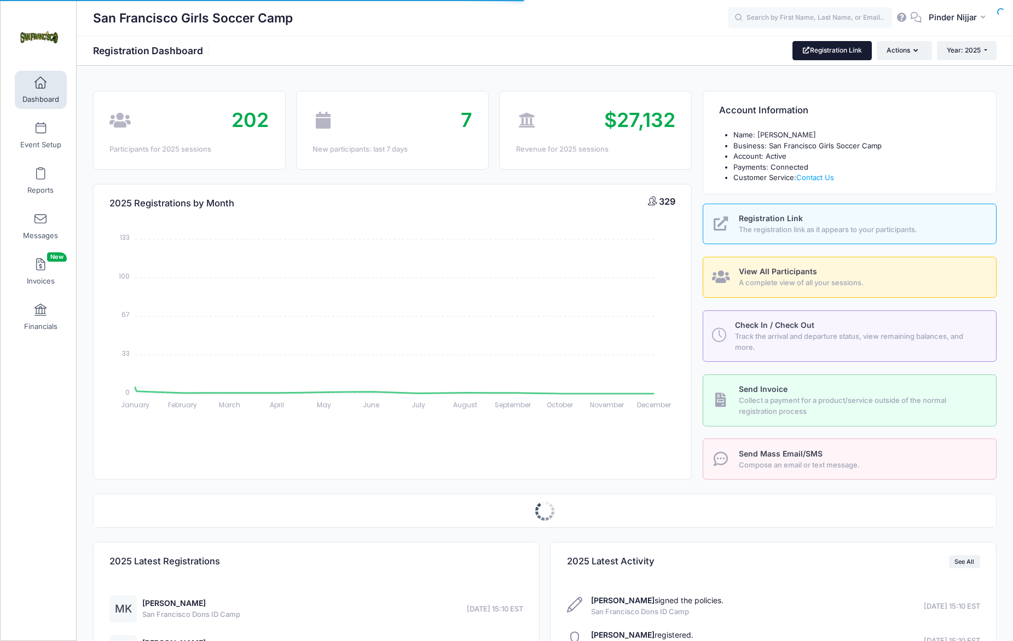
select select
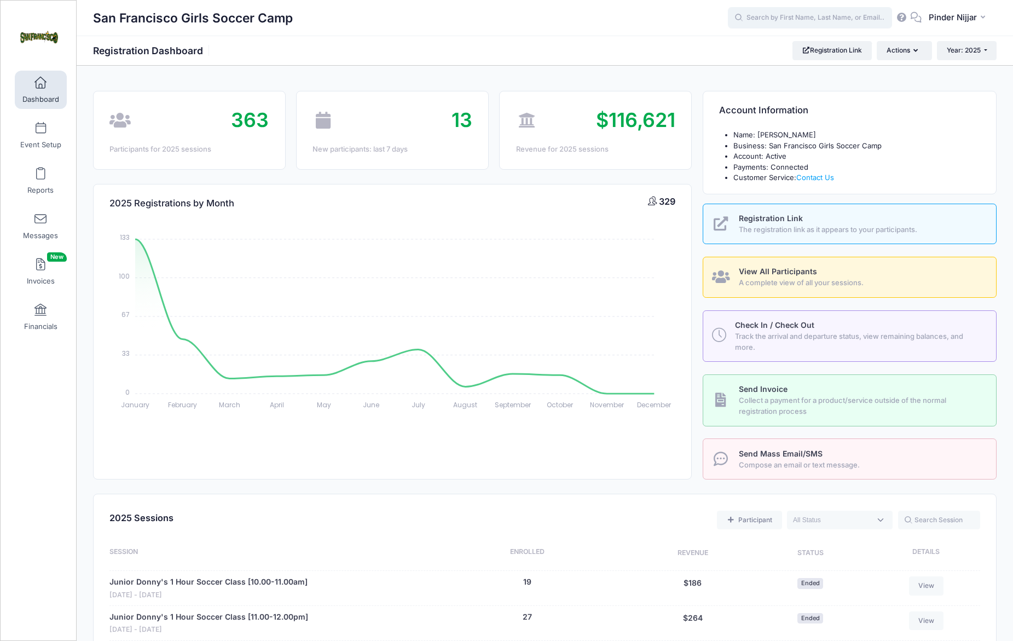
click at [794, 20] on input "text" at bounding box center [810, 18] width 164 height 22
click at [789, 54] on p "San Francisco Dons ID Camp on [DATE]" at bounding box center [831, 59] width 181 height 10
type input "[PERSON_NAME] ([GEOGRAPHIC_DATA] Dons ID Camp, [DATE])"
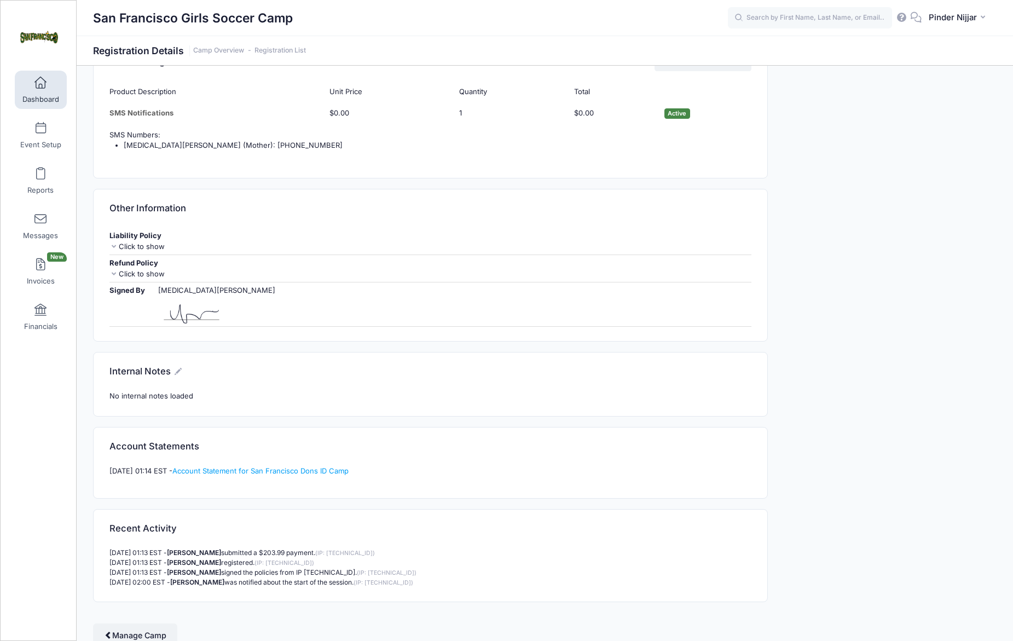
scroll to position [884, 0]
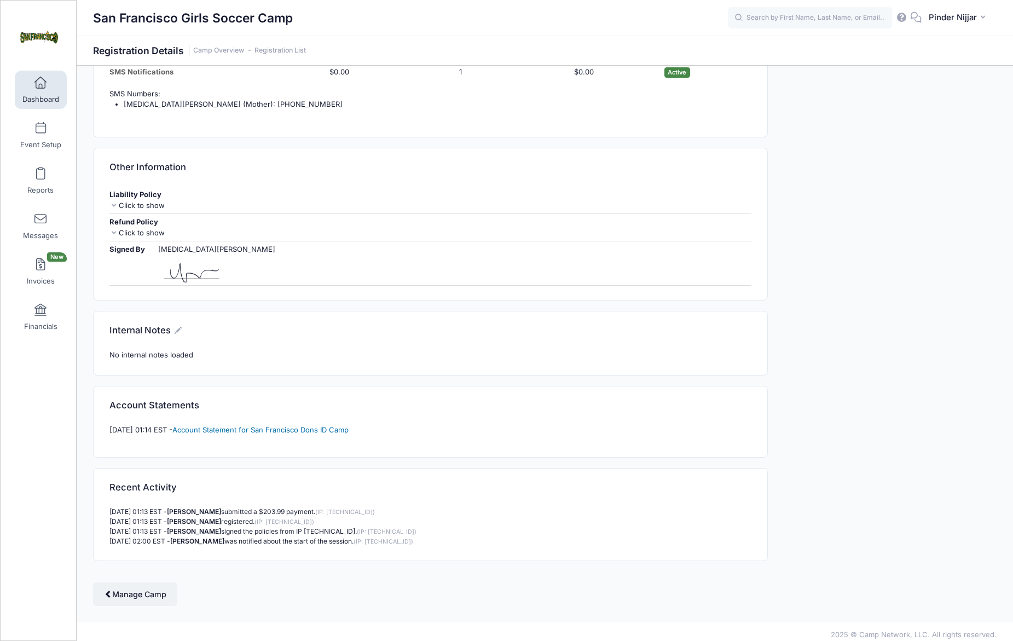
click at [336, 426] on link "Account Statement for San Francisco Dons ID Camp" at bounding box center [260, 429] width 176 height 9
click at [261, 425] on link "Account Statement for San Francisco Dons ID Camp" at bounding box center [260, 429] width 176 height 9
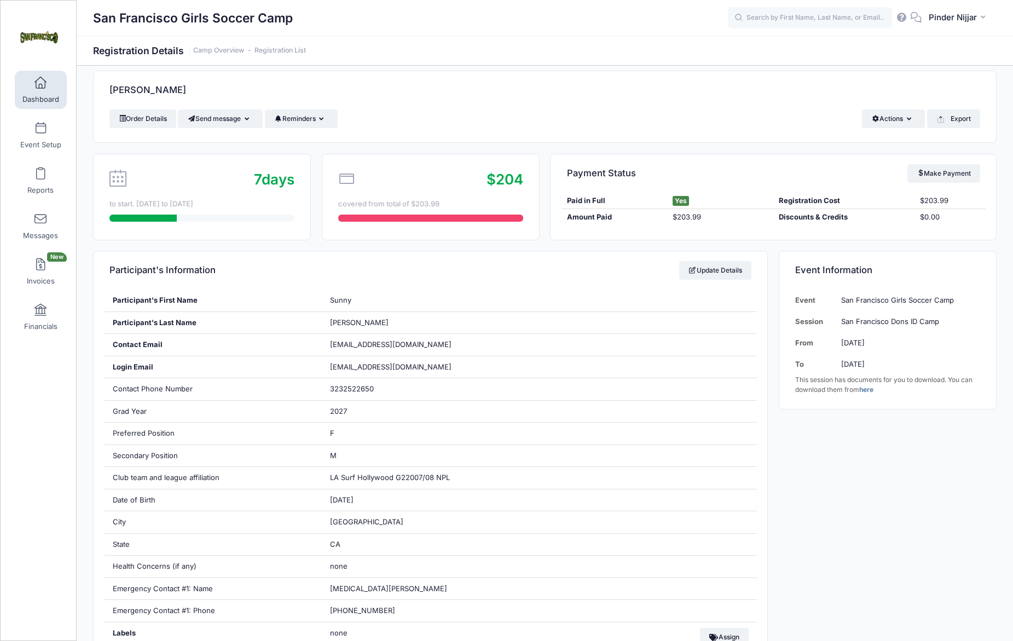
scroll to position [10, 0]
